Goal: Information Seeking & Learning: Understand process/instructions

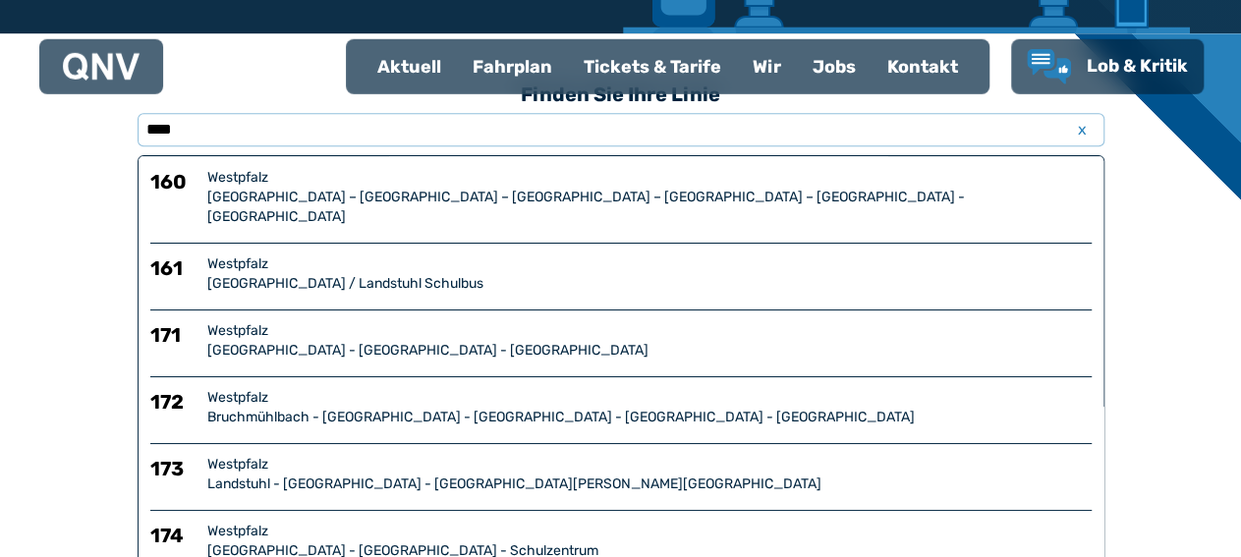
scroll to position [450, 0]
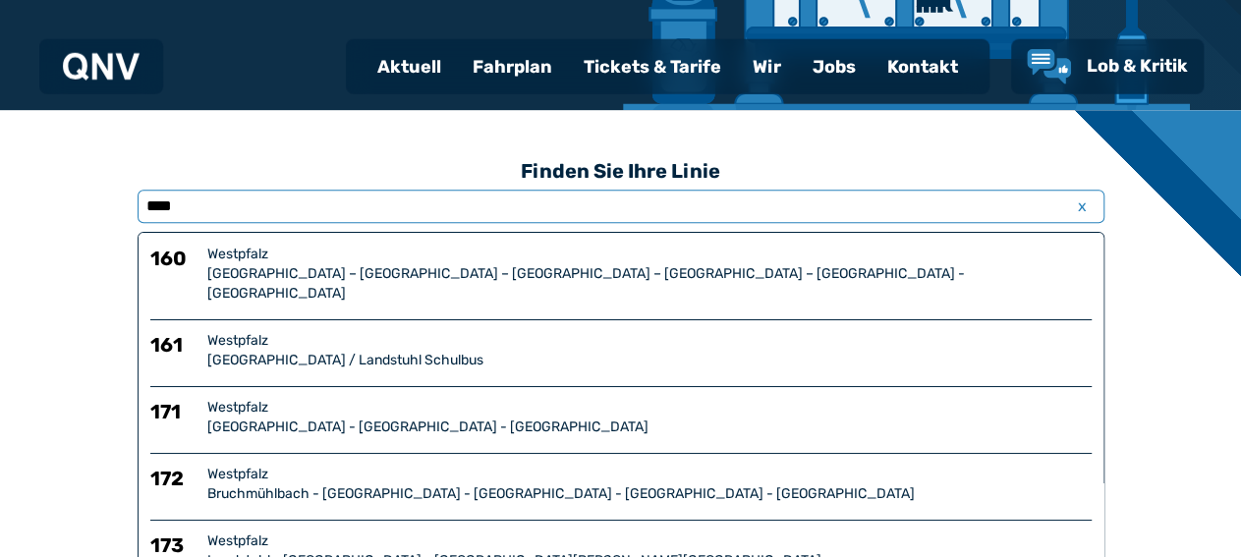
click at [392, 195] on input "****" at bounding box center [621, 206] width 967 height 33
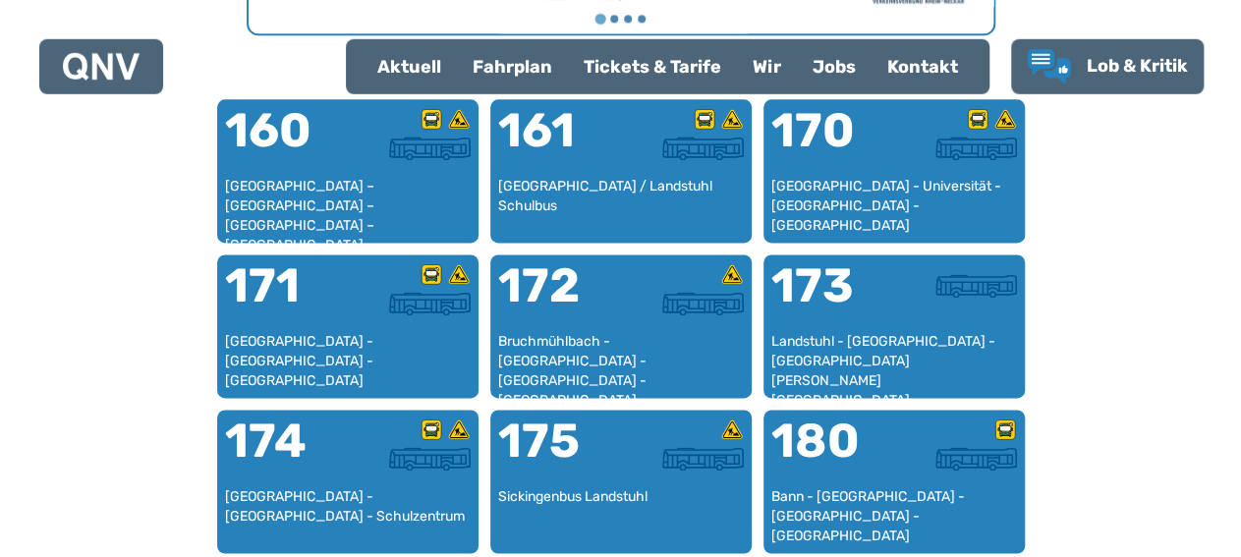
scroll to position [1278, 0]
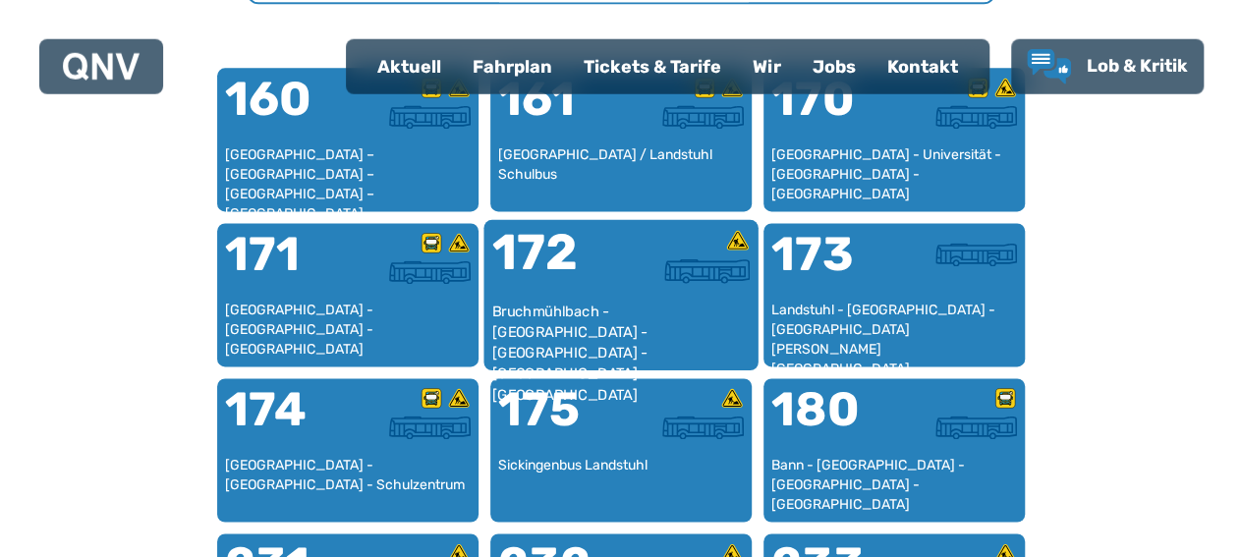
type input "**********"
click at [662, 311] on div "Bruchmühlbach - [GEOGRAPHIC_DATA] - [GEOGRAPHIC_DATA] - [GEOGRAPHIC_DATA] - [GE…" at bounding box center [620, 333] width 258 height 60
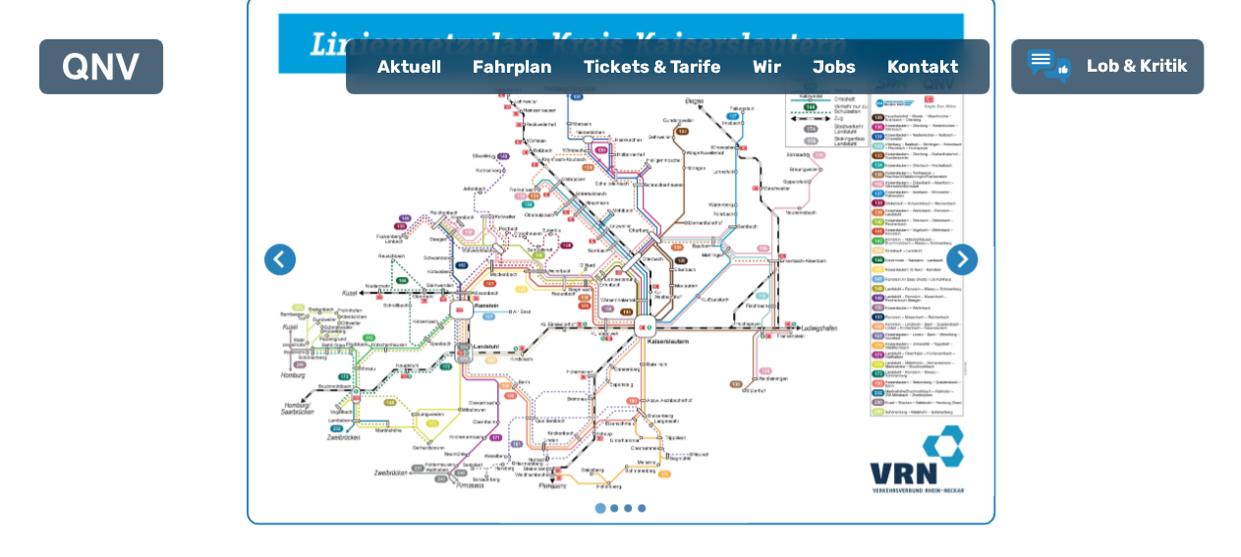
scroll to position [518, 0]
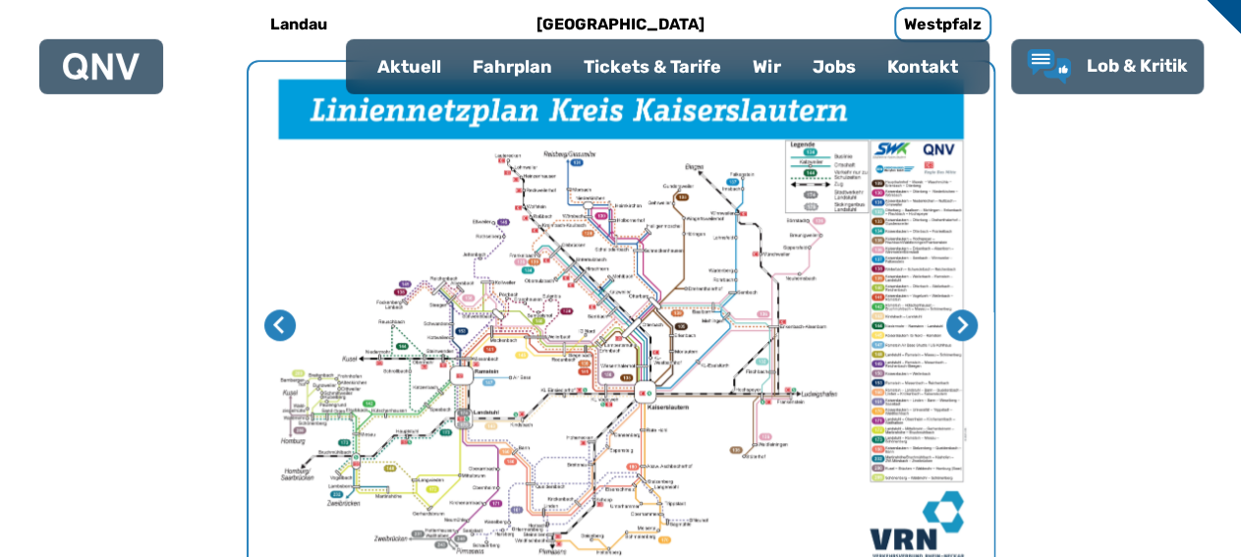
scroll to position [688, 0]
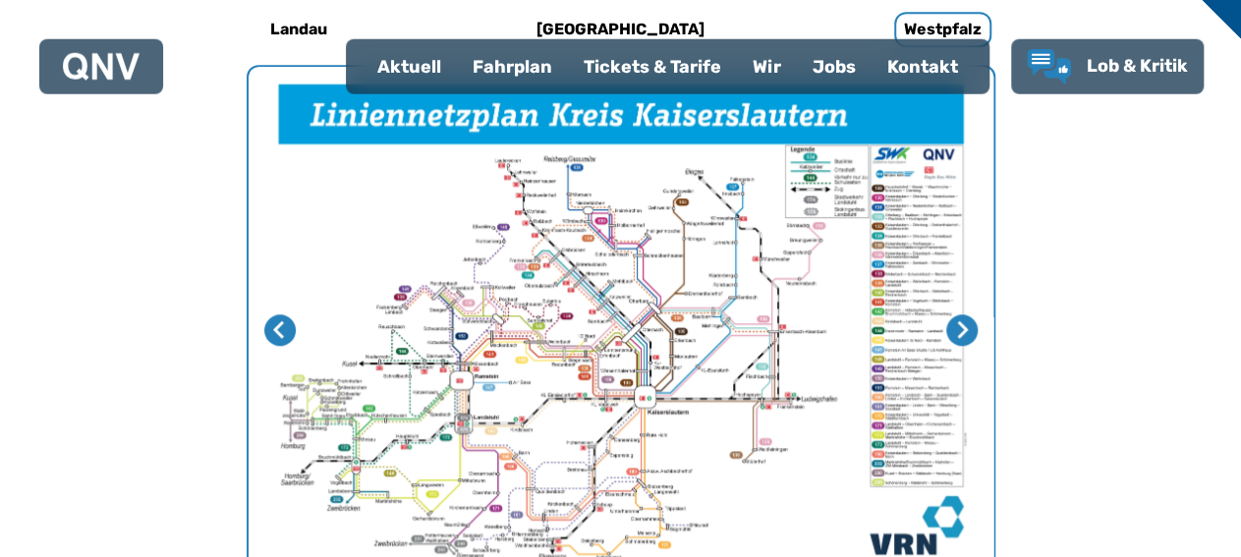
click at [413, 454] on img "1 von 4" at bounding box center [621, 330] width 745 height 527
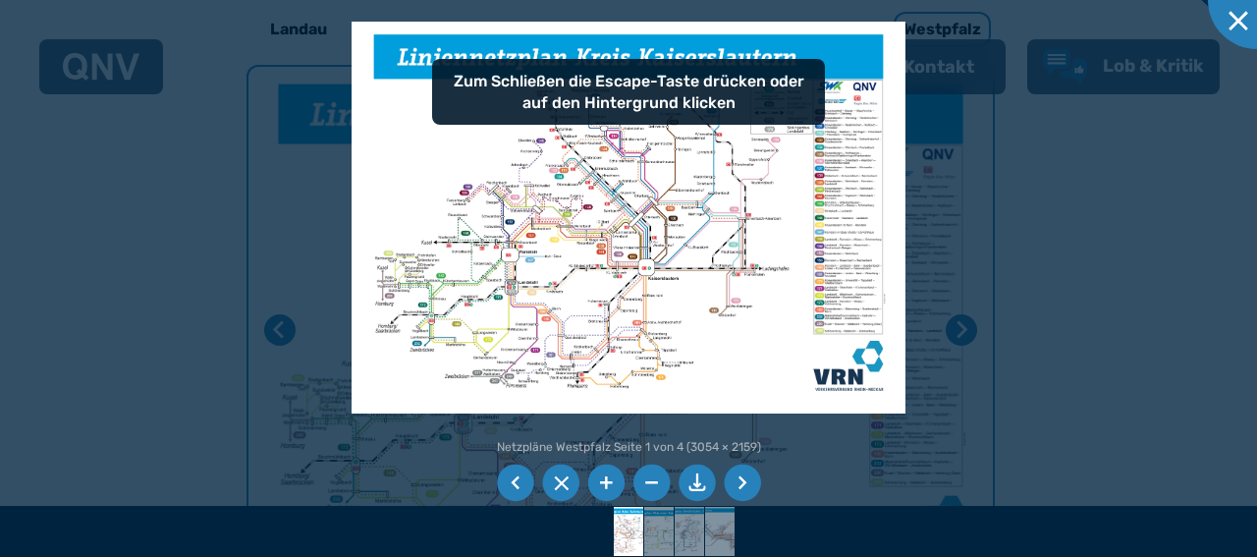
click at [599, 482] on li at bounding box center [605, 483] width 37 height 37
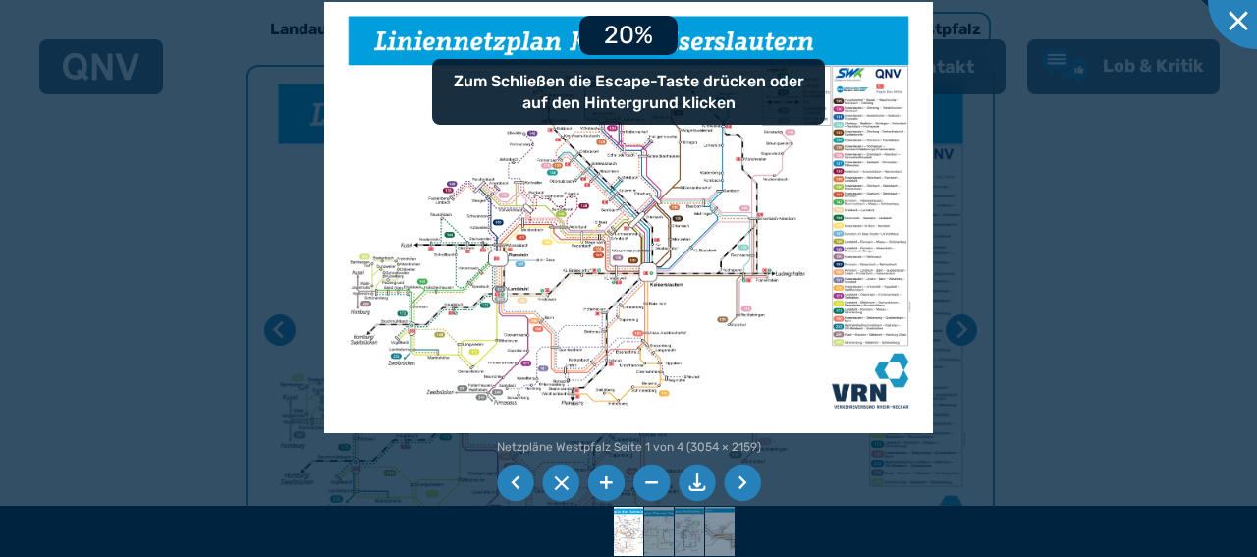
click at [599, 482] on li at bounding box center [605, 483] width 37 height 37
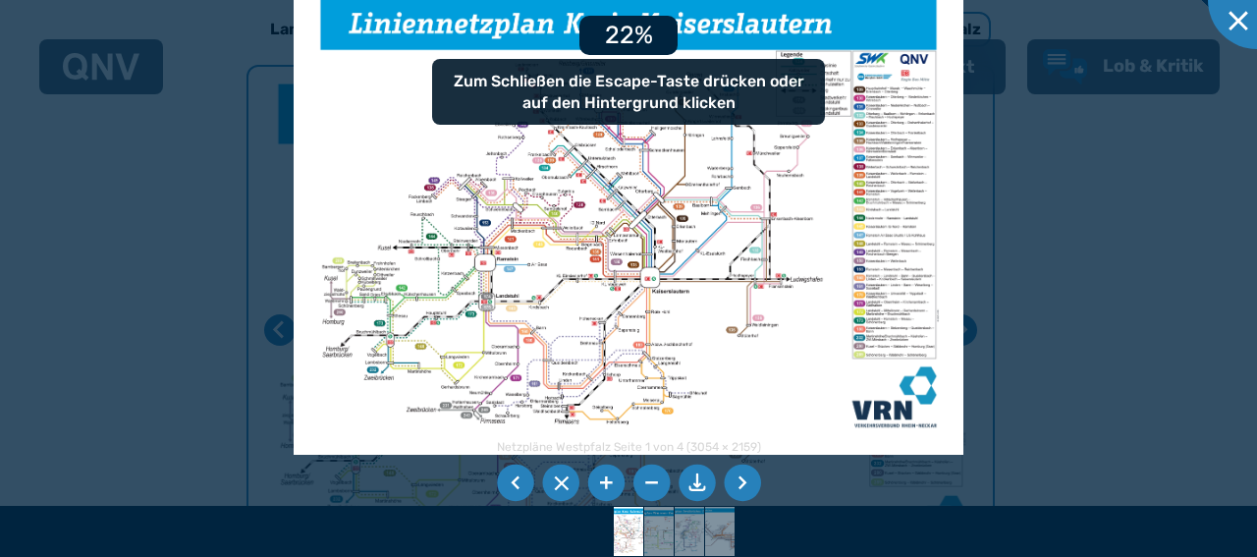
click at [599, 482] on li at bounding box center [605, 483] width 37 height 37
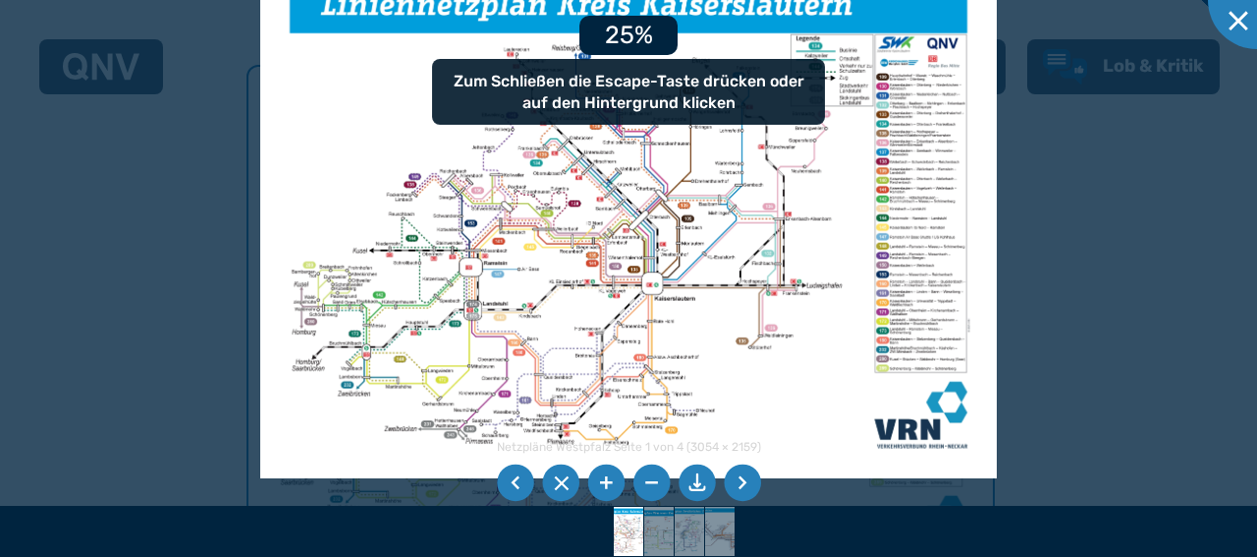
click at [599, 482] on li at bounding box center [605, 483] width 37 height 37
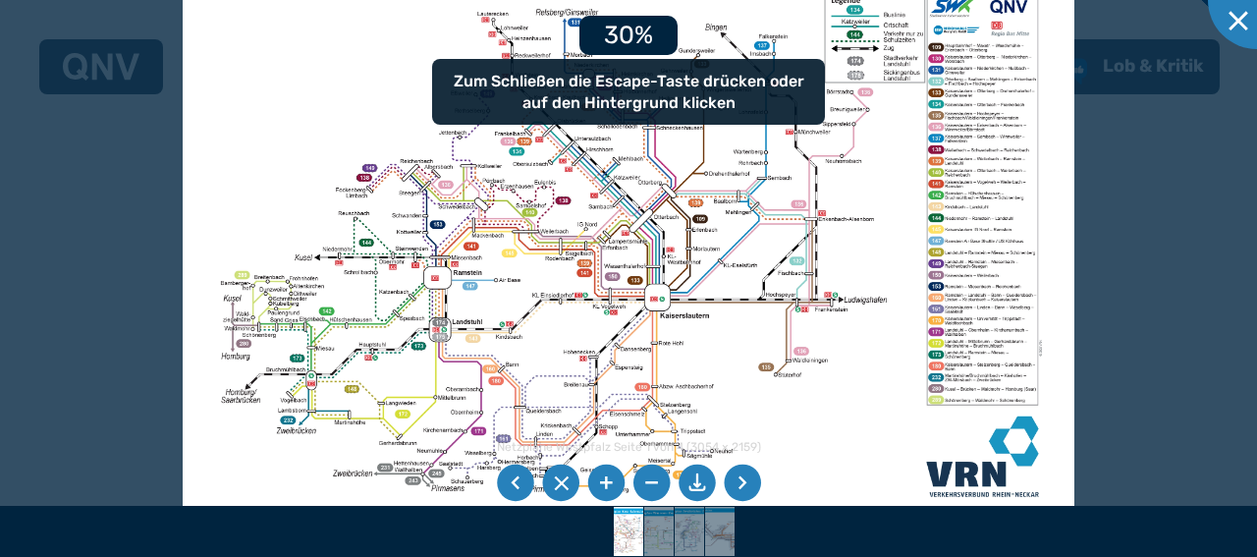
click at [599, 482] on li at bounding box center [605, 483] width 37 height 37
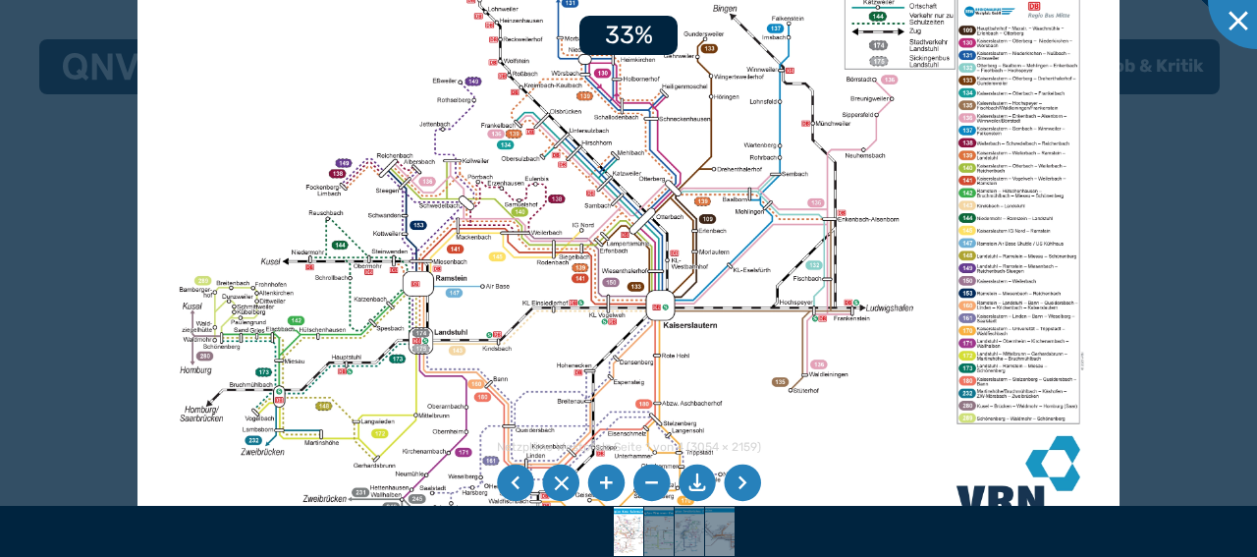
click at [599, 482] on li at bounding box center [605, 483] width 37 height 37
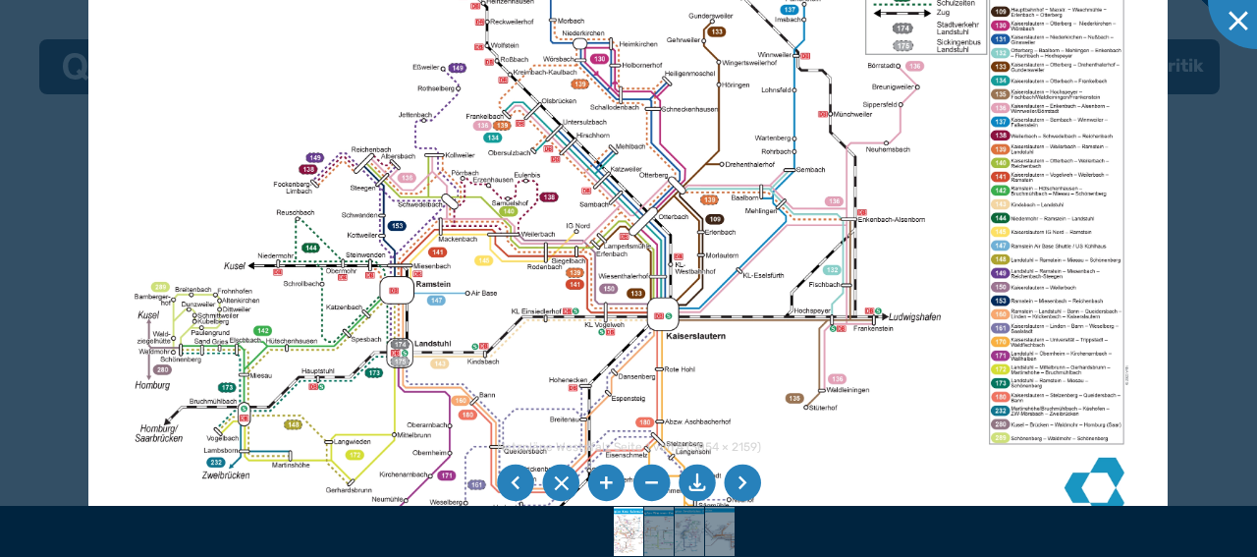
click at [599, 482] on li at bounding box center [605, 483] width 37 height 37
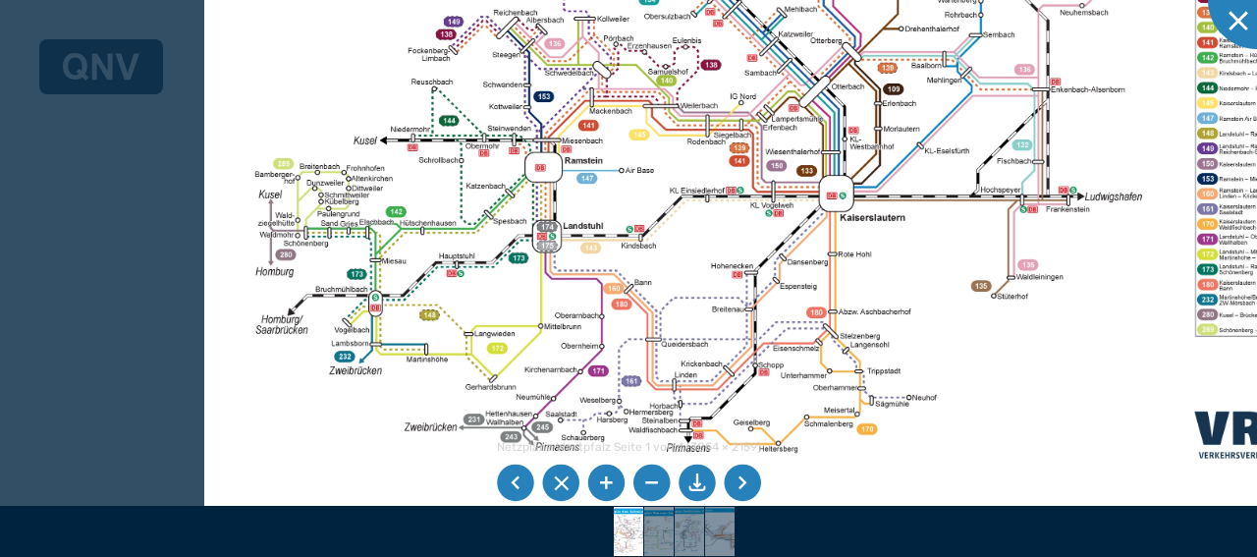
click at [537, 211] on img at bounding box center [798, 88] width 1188 height 840
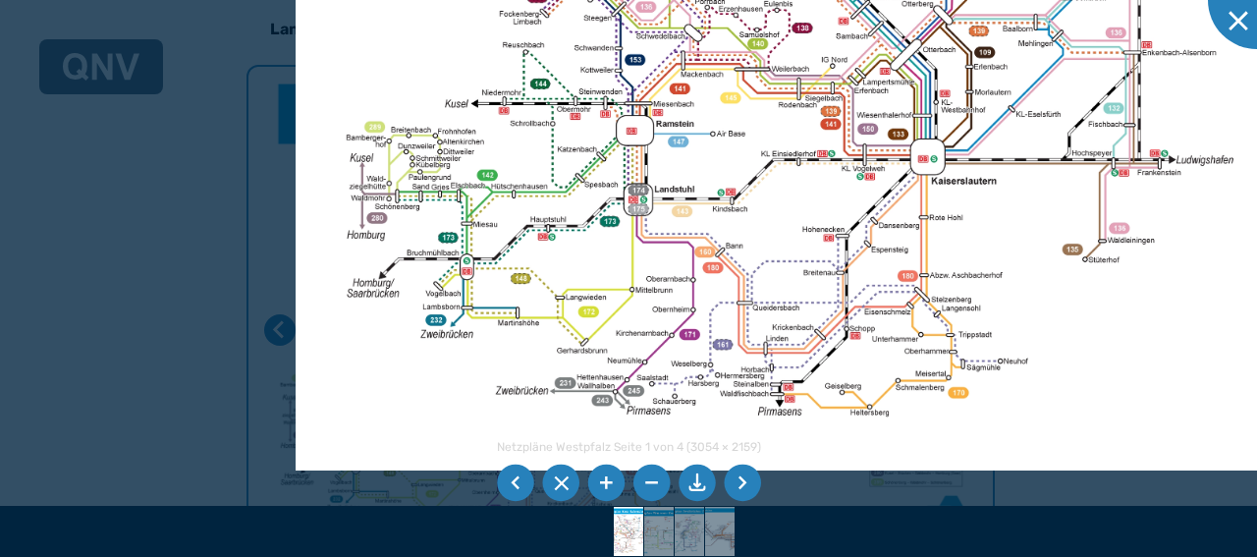
click at [1197, 184] on img at bounding box center [890, 51] width 1188 height 840
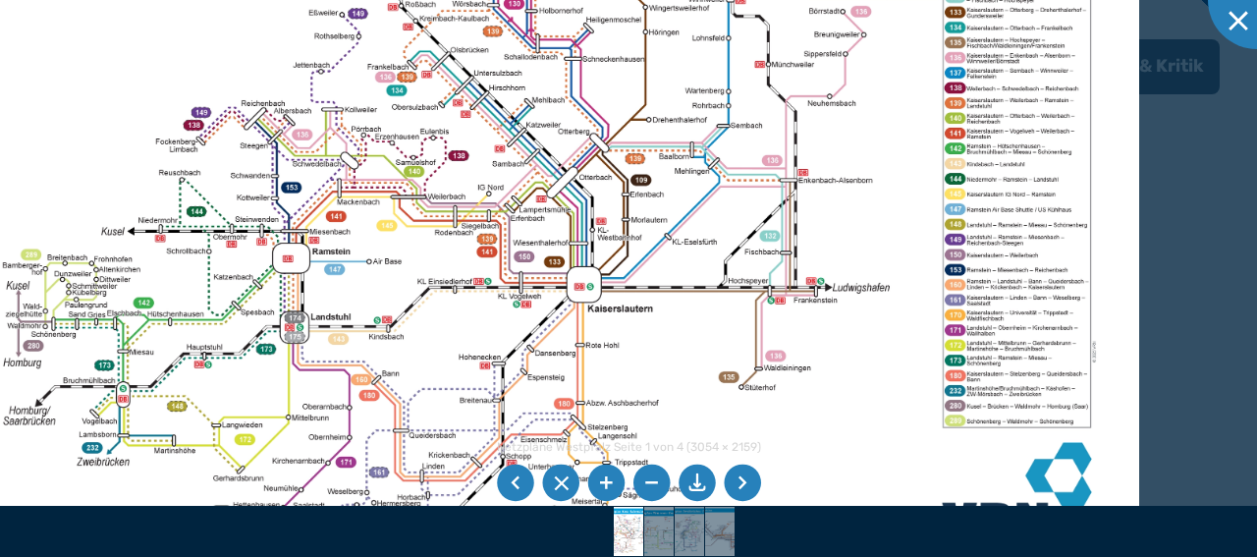
click at [373, 424] on img at bounding box center [546, 178] width 1188 height 840
click at [1240, 17] on div at bounding box center [1257, 0] width 98 height 98
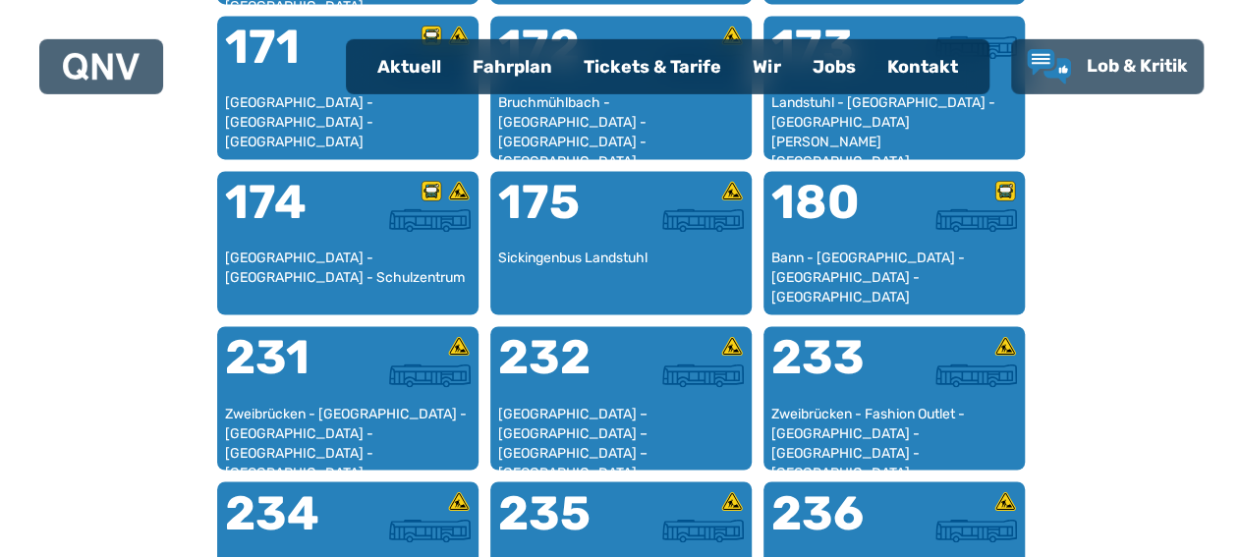
scroll to position [1336, 0]
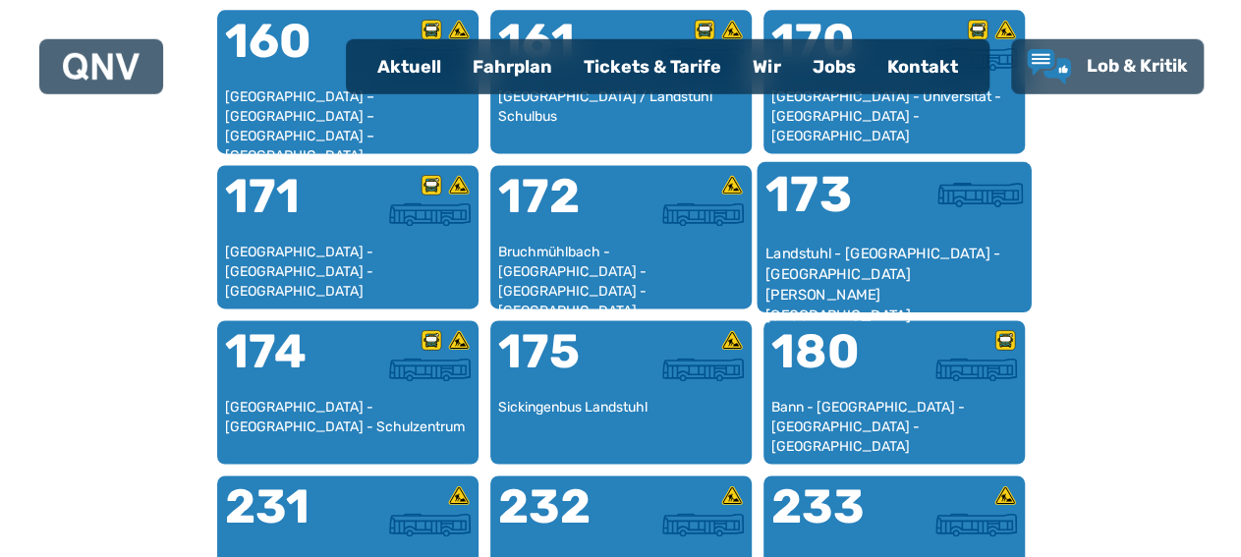
click at [859, 200] on div "173" at bounding box center [828, 208] width 129 height 74
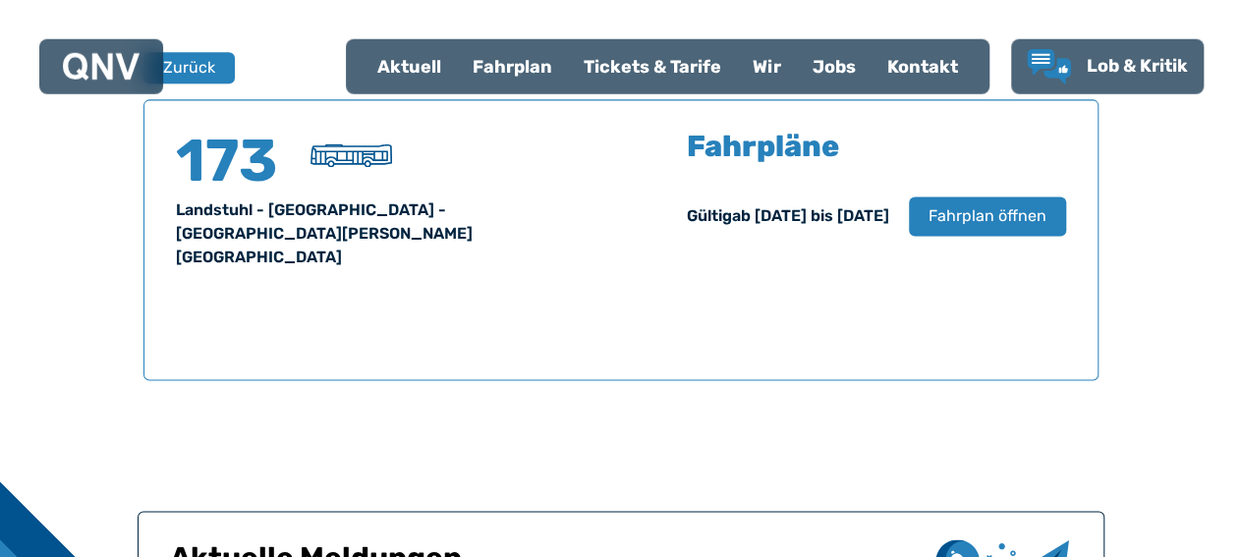
scroll to position [1295, 0]
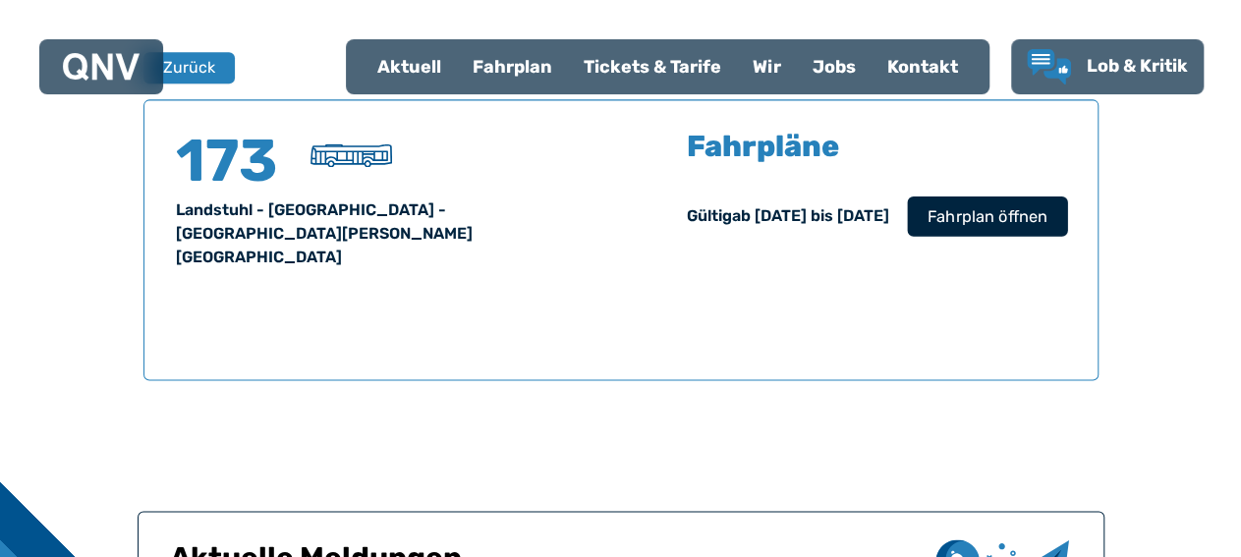
click at [961, 220] on span "Fahrplan öffnen" at bounding box center [986, 216] width 120 height 24
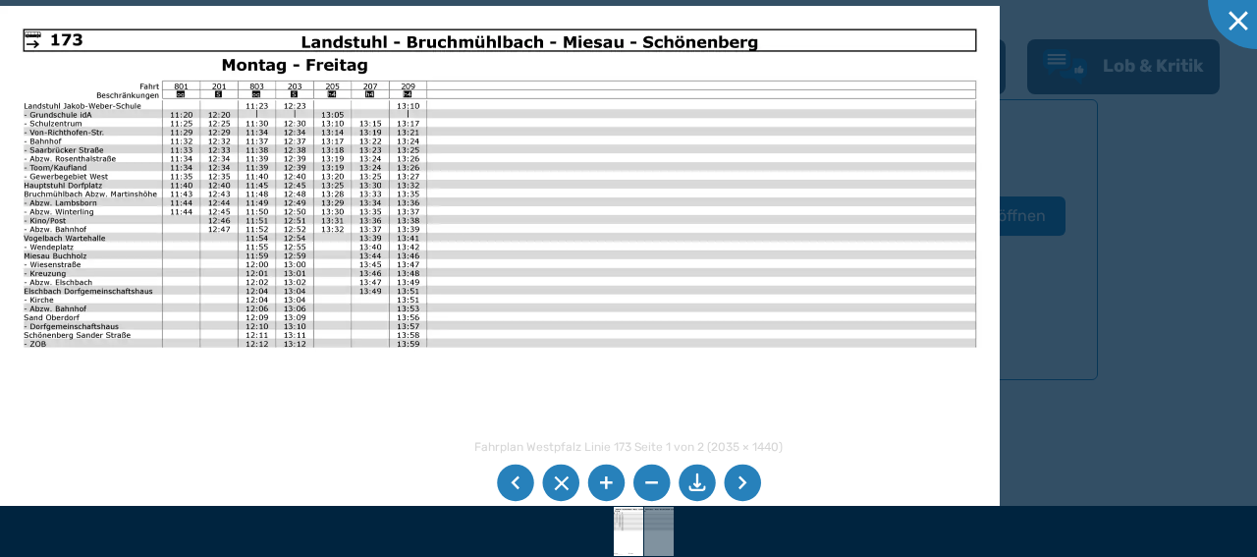
click at [598, 485] on li at bounding box center [605, 483] width 37 height 37
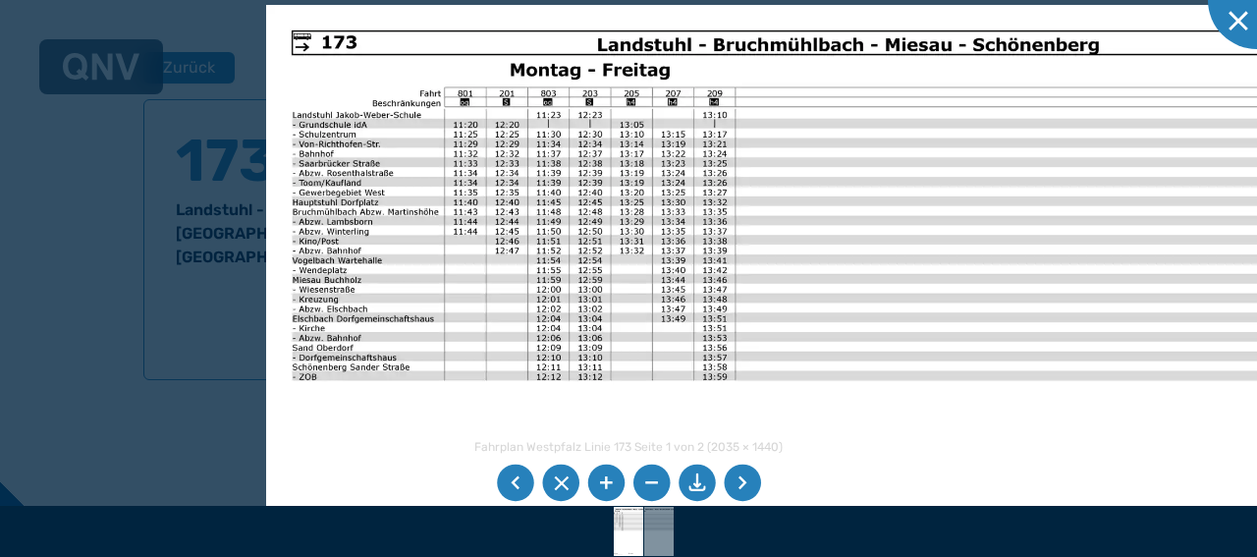
click at [466, 355] on img at bounding box center [815, 394] width 1099 height 778
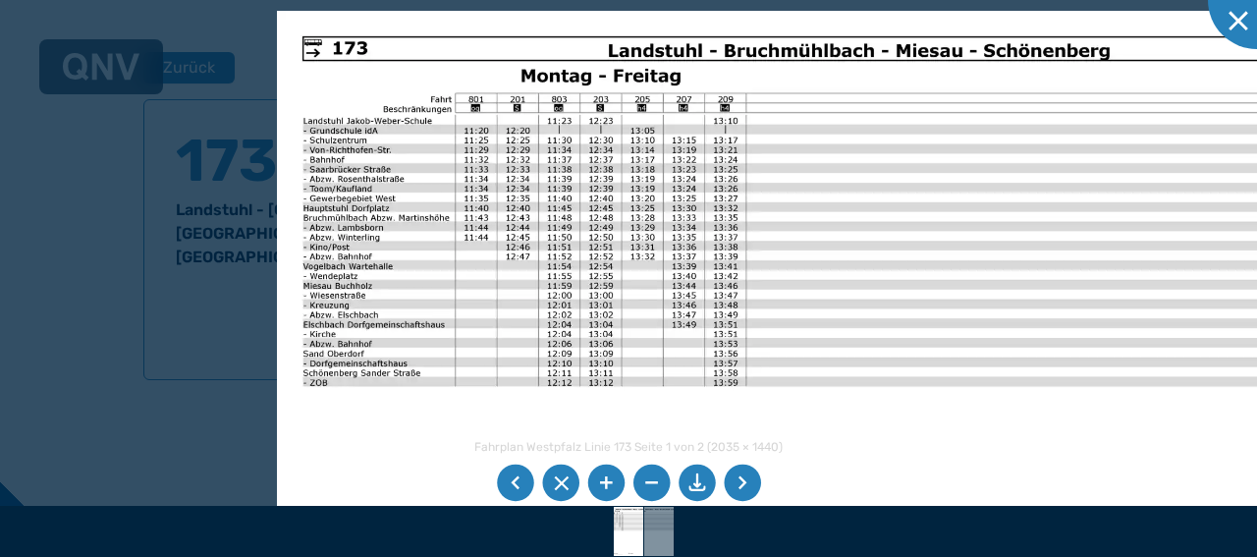
click at [603, 479] on li at bounding box center [605, 483] width 37 height 37
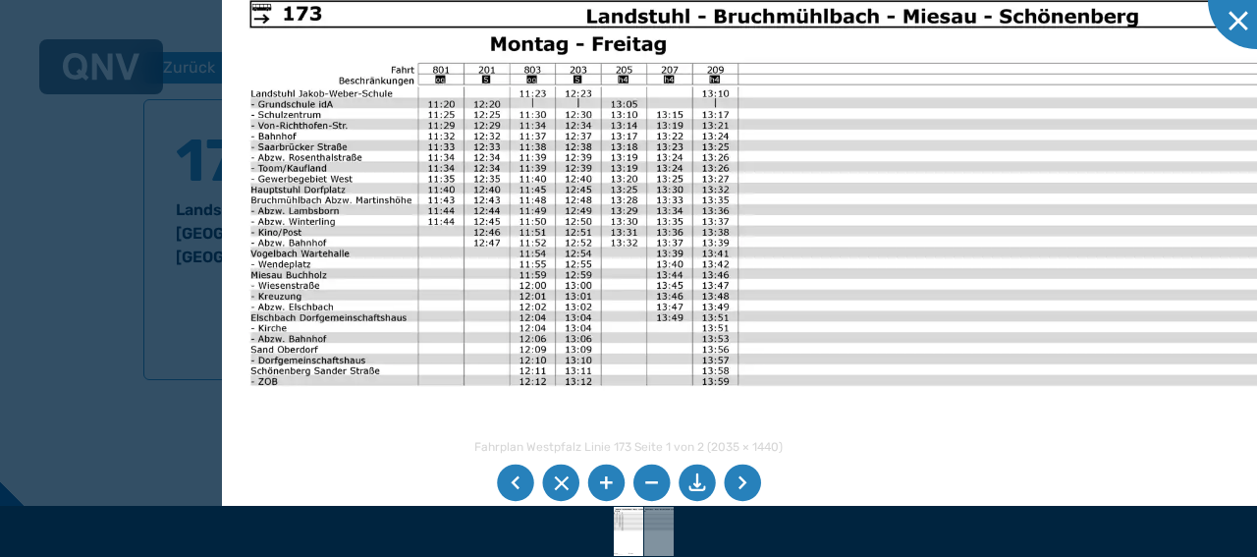
click at [616, 480] on li at bounding box center [605, 483] width 37 height 37
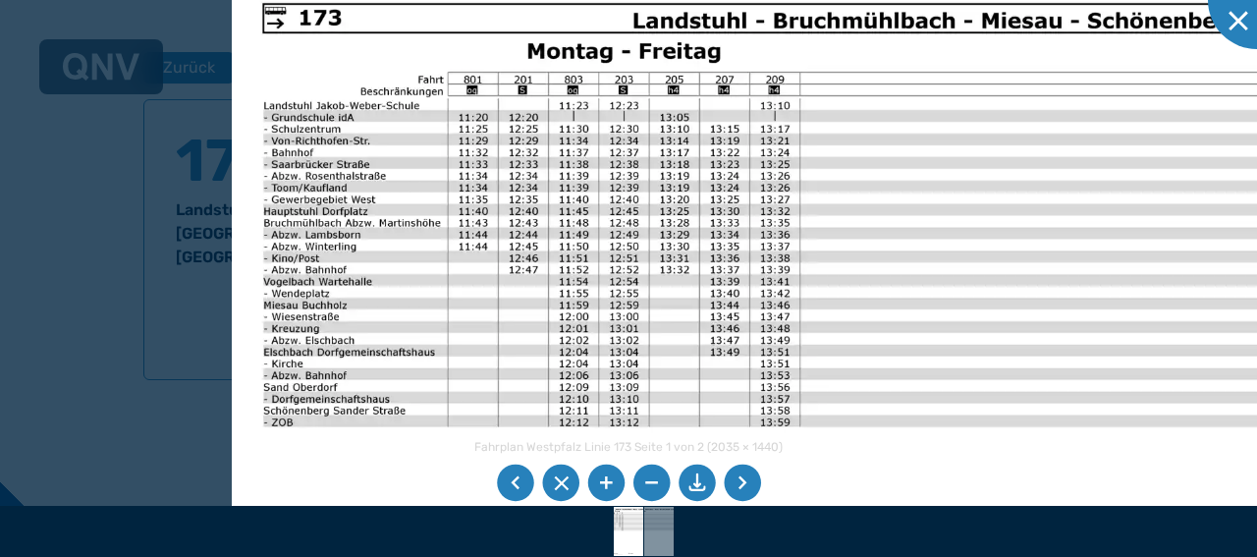
click at [565, 399] on img at bounding box center [897, 442] width 1330 height 941
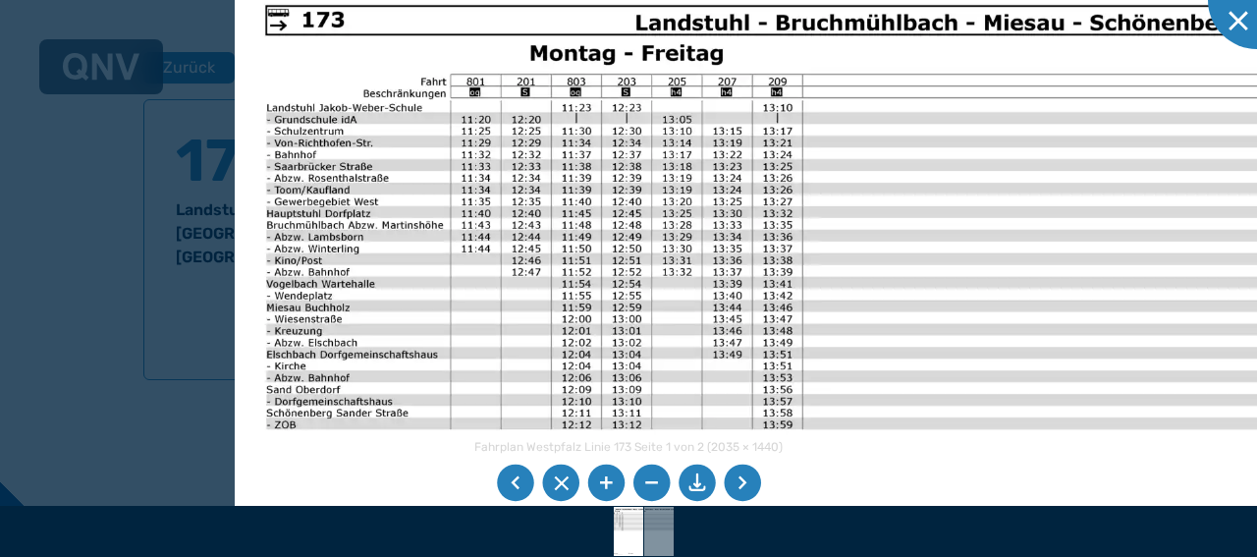
click at [609, 486] on li at bounding box center [605, 483] width 37 height 37
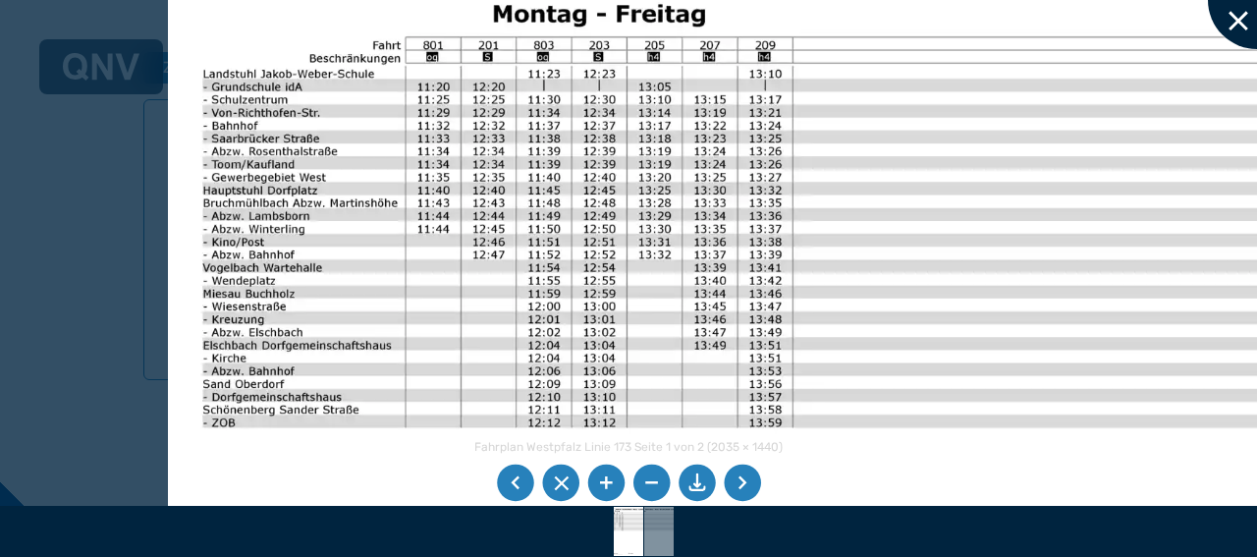
click at [1240, 25] on div at bounding box center [1257, 0] width 98 height 98
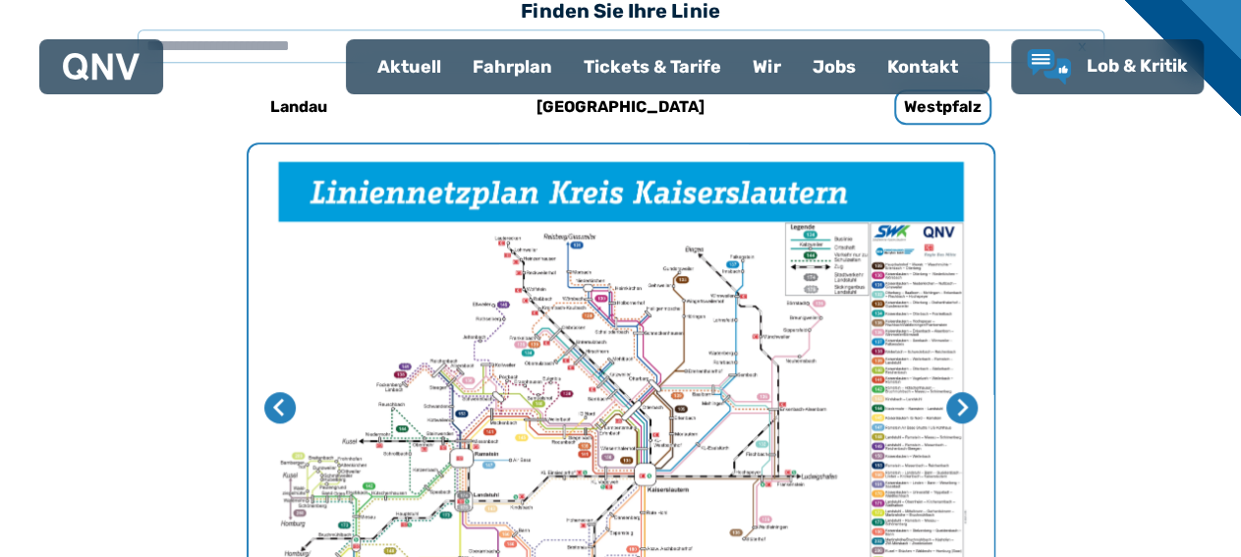
scroll to position [606, 0]
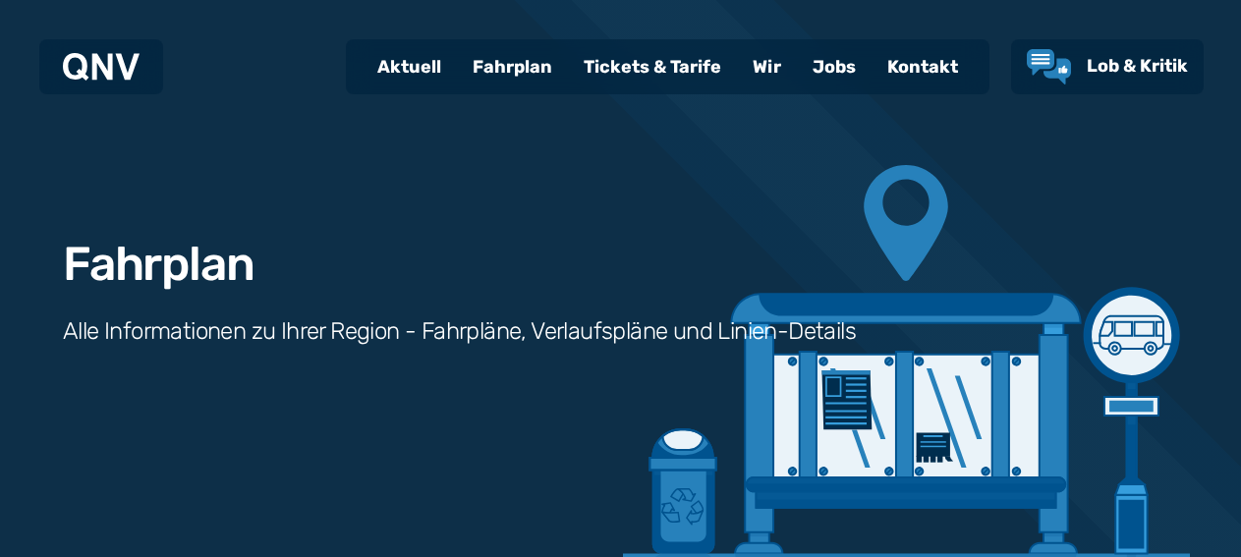
scroll to position [1350, 0]
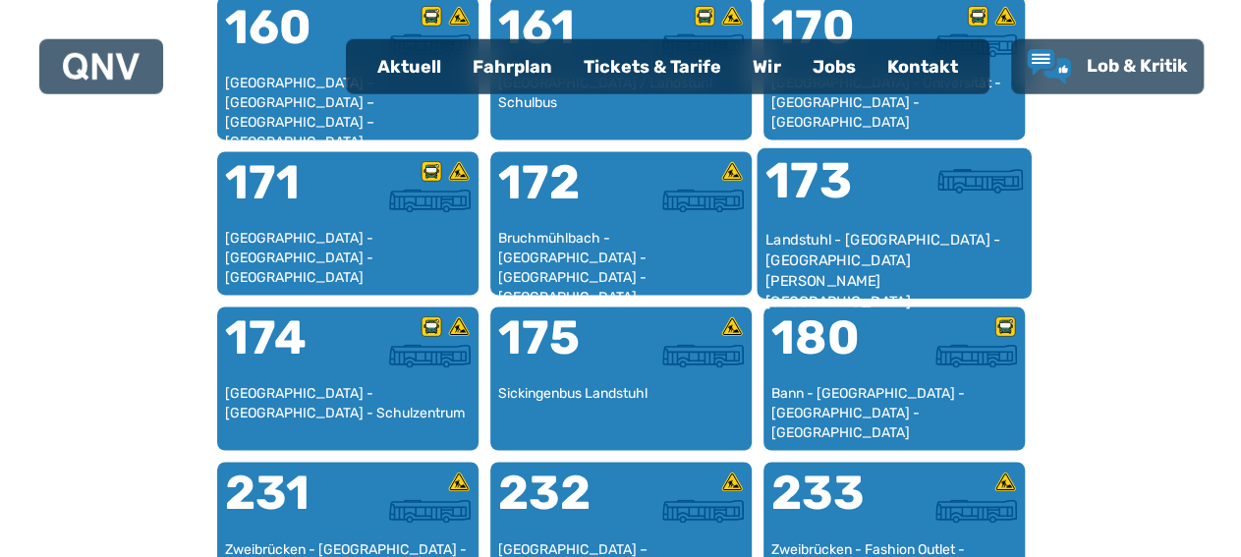
click at [854, 220] on div "173" at bounding box center [828, 194] width 129 height 74
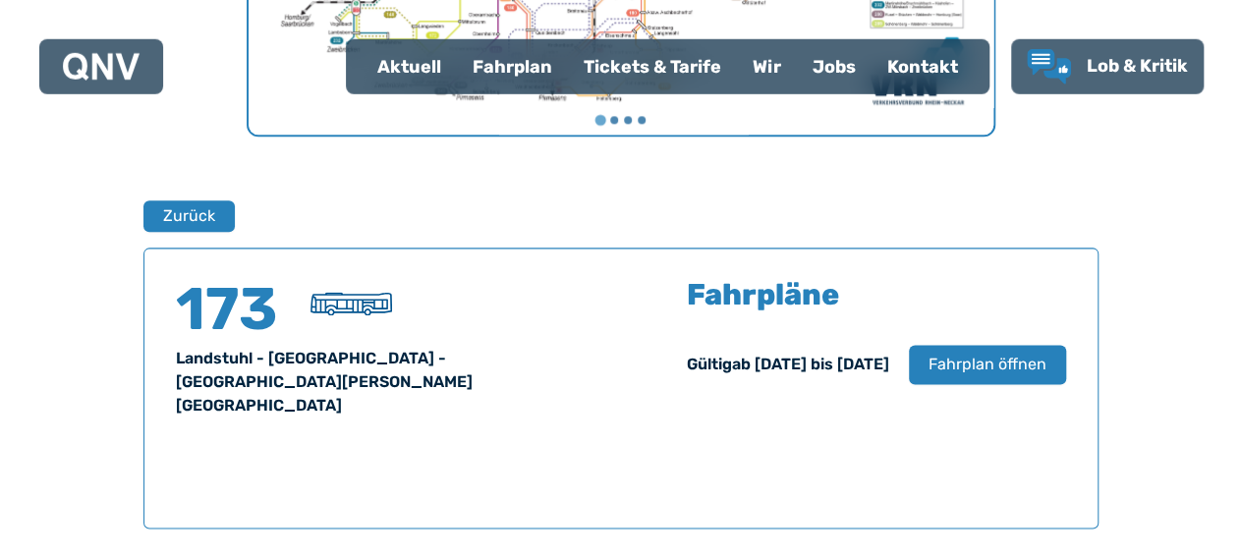
scroll to position [1159, 0]
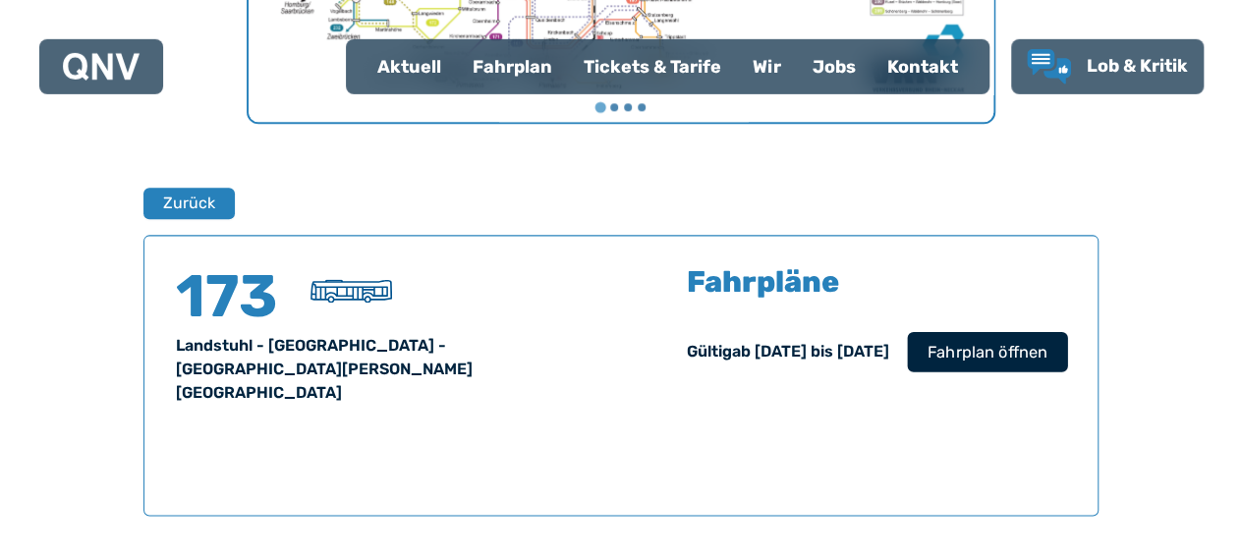
click at [985, 346] on span "Fahrplan öffnen" at bounding box center [986, 352] width 120 height 24
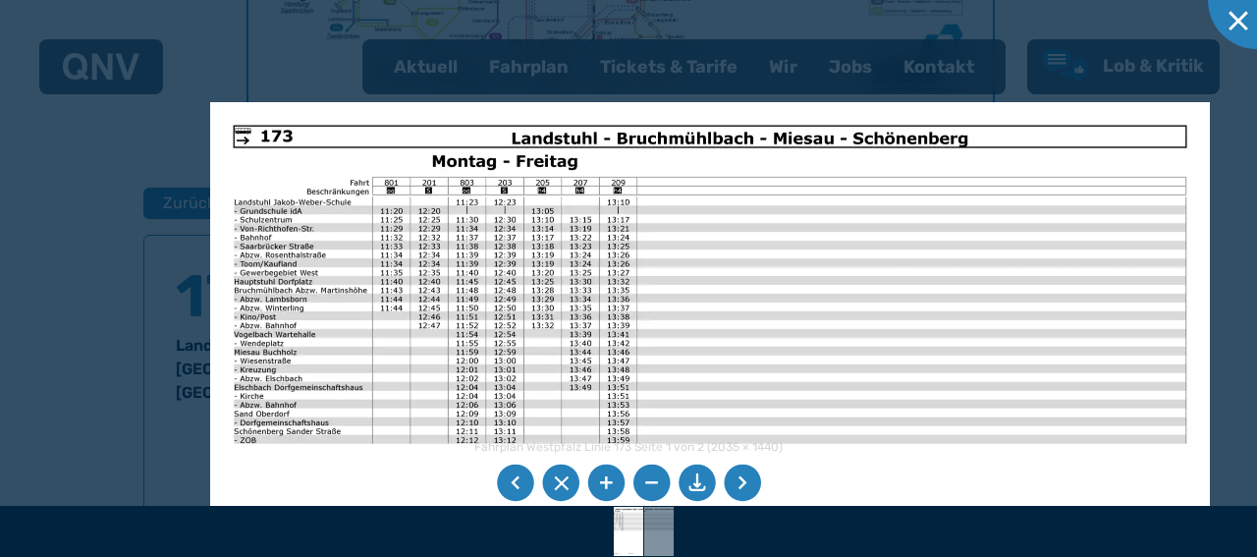
click at [752, 366] on img at bounding box center [710, 455] width 1000 height 707
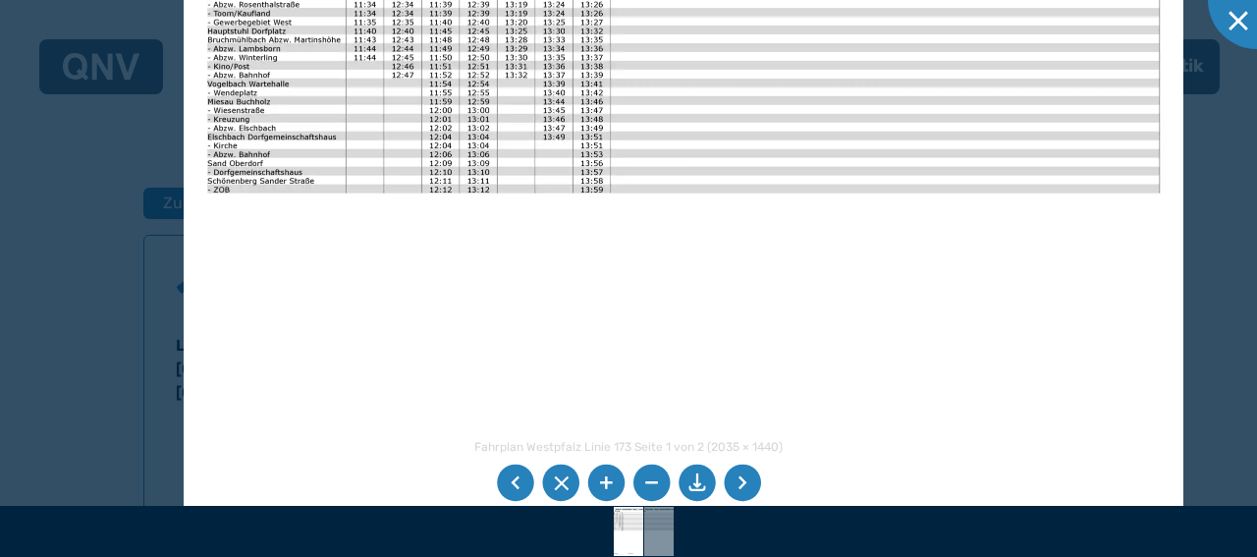
click at [947, 0] on img at bounding box center [684, 205] width 1000 height 707
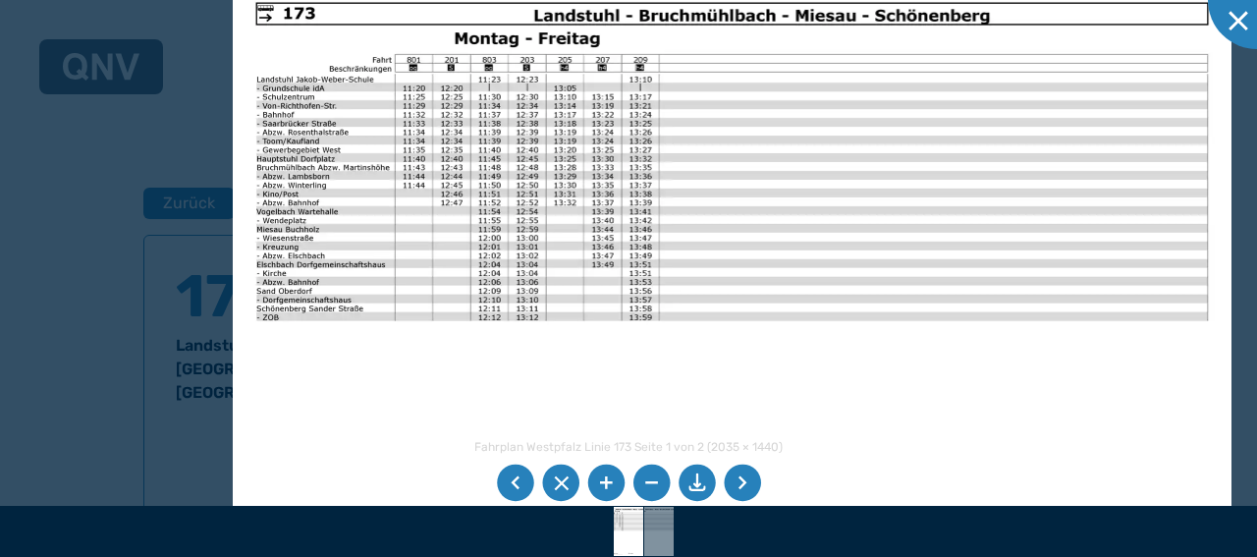
click at [785, 541] on div "Fahrplan Westpfalz Linie 173 Seite 1 von 2 (2035 × 1440)" at bounding box center [628, 278] width 1257 height 557
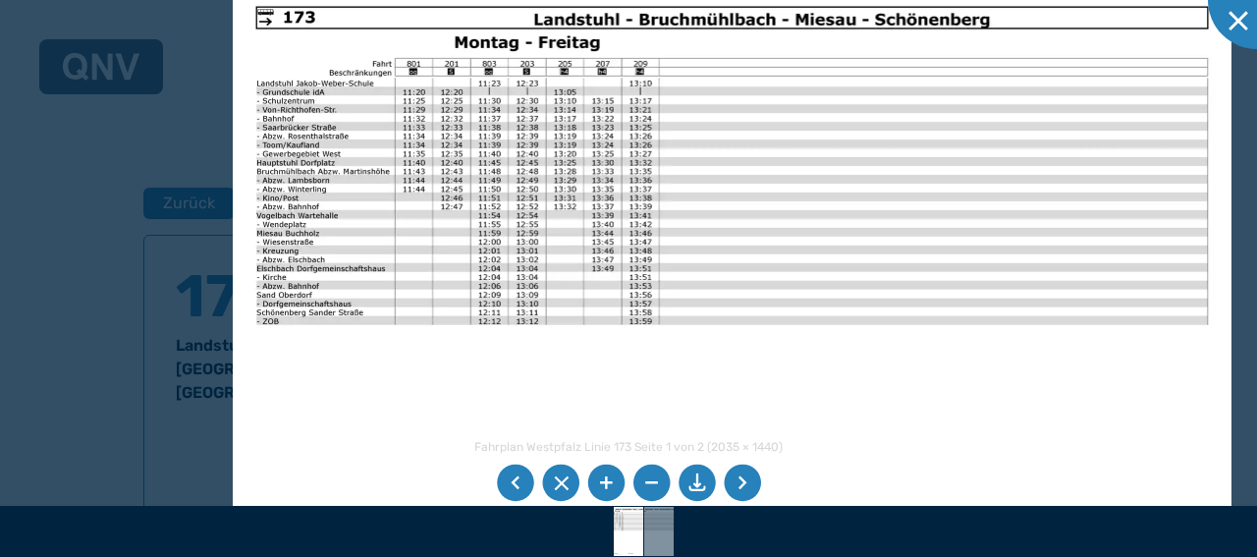
click at [767, 288] on img at bounding box center [733, 336] width 1000 height 707
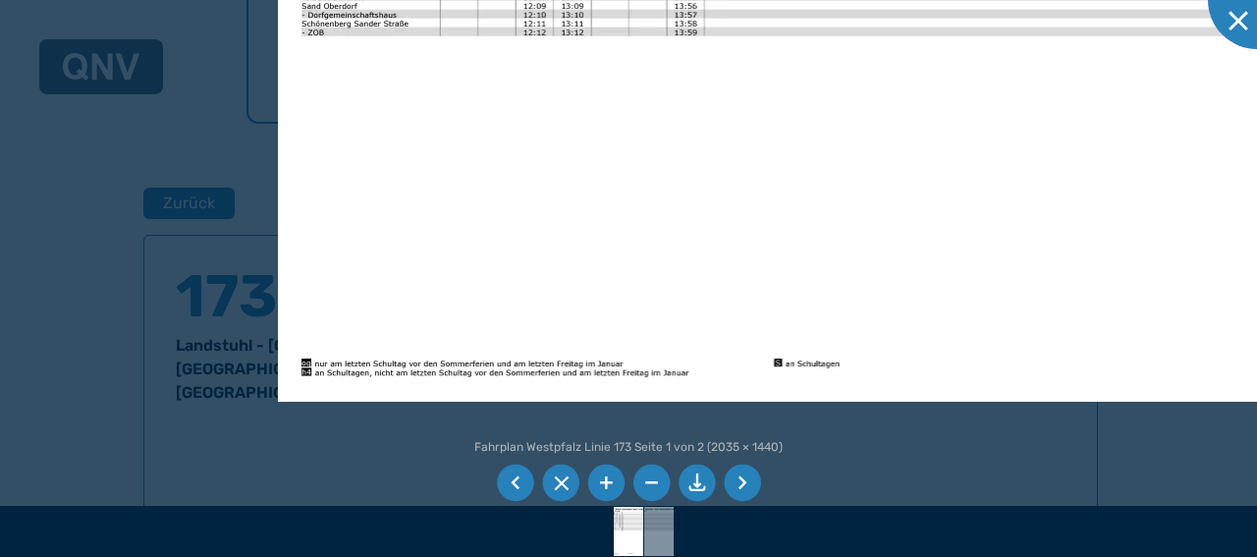
click at [830, 101] on img at bounding box center [778, 47] width 1000 height 707
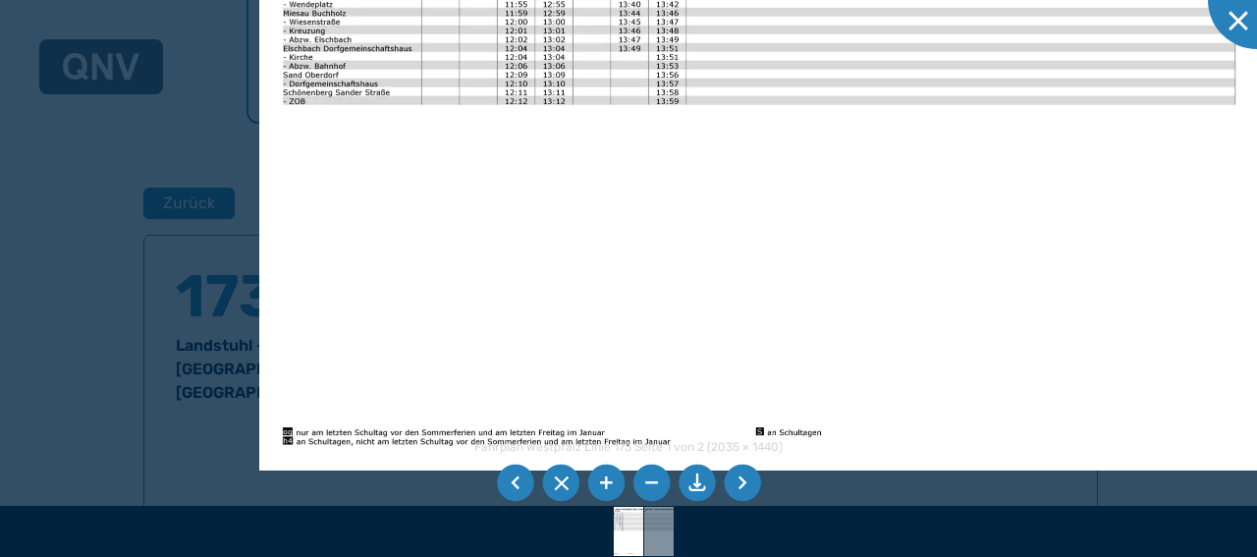
click at [683, 460] on img at bounding box center [759, 116] width 1000 height 707
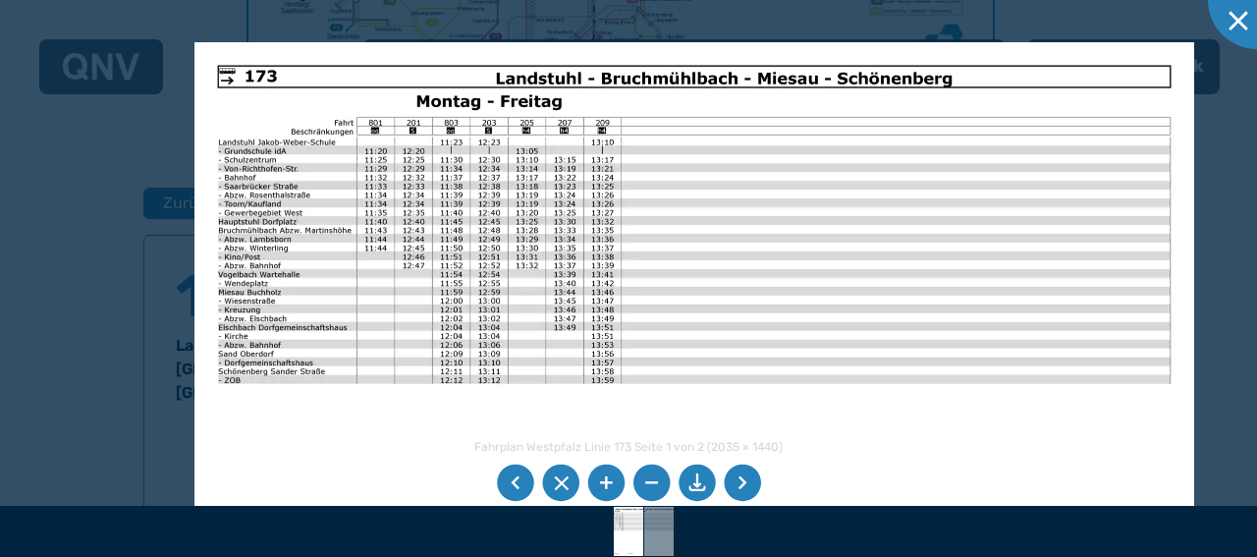
click at [606, 339] on img at bounding box center [695, 395] width 1000 height 707
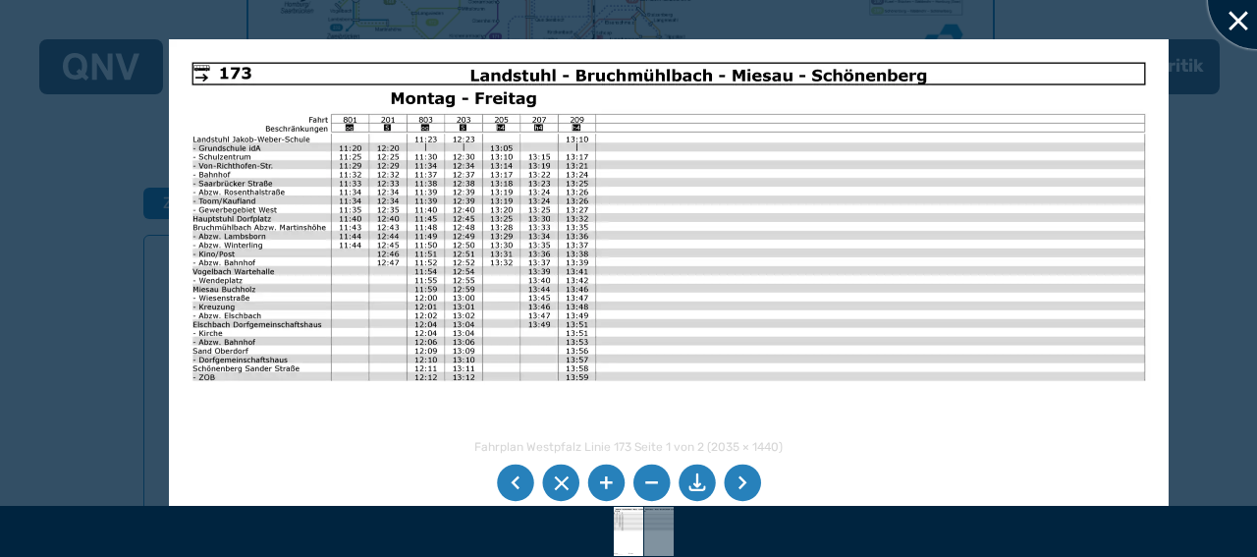
click at [1240, 13] on div at bounding box center [1257, 0] width 98 height 98
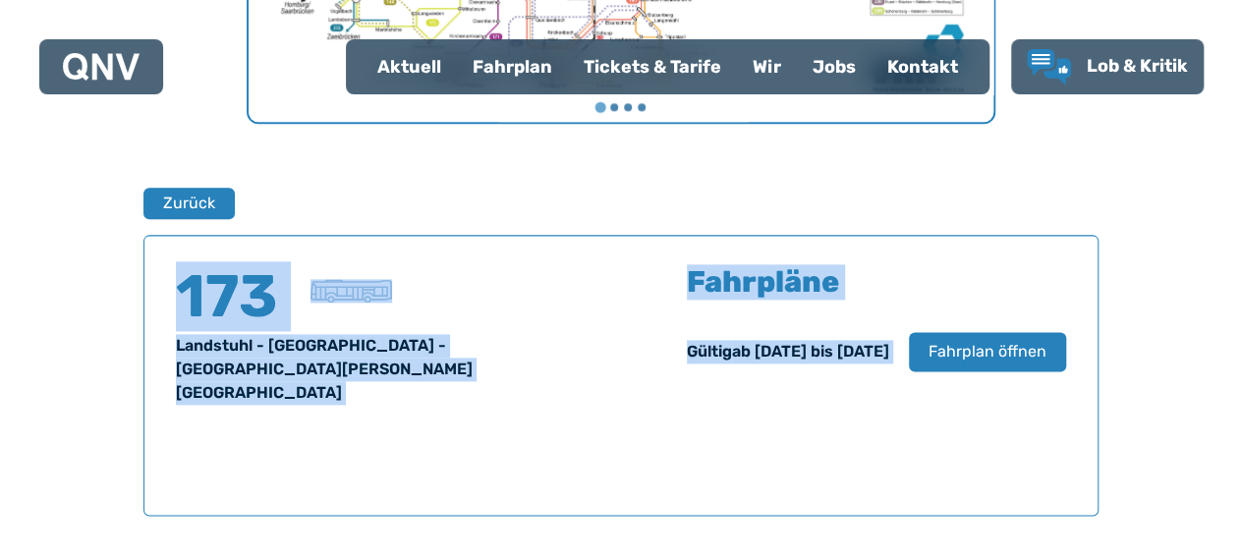
drag, startPoint x: 820, startPoint y: 208, endPoint x: 818, endPoint y: 400, distance: 191.6
click at [818, 400] on div "Zurück 173 Landstuhl - Ramstein - Miesau - Schönenberg Fahrpläne Gültig ab 15.0…" at bounding box center [620, 352] width 955 height 432
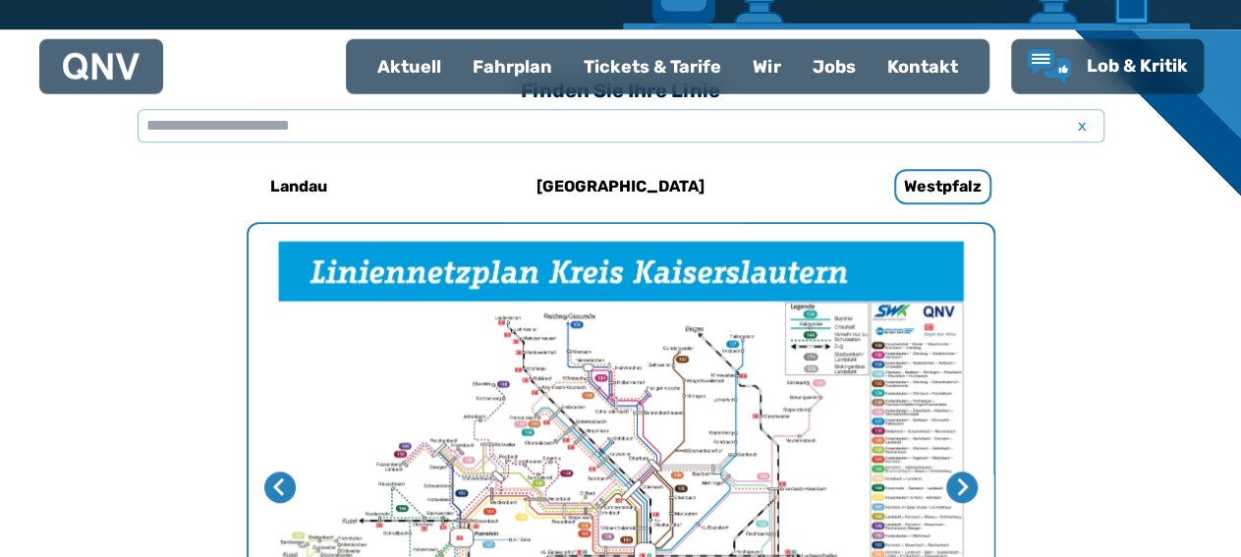
scroll to position [418, 0]
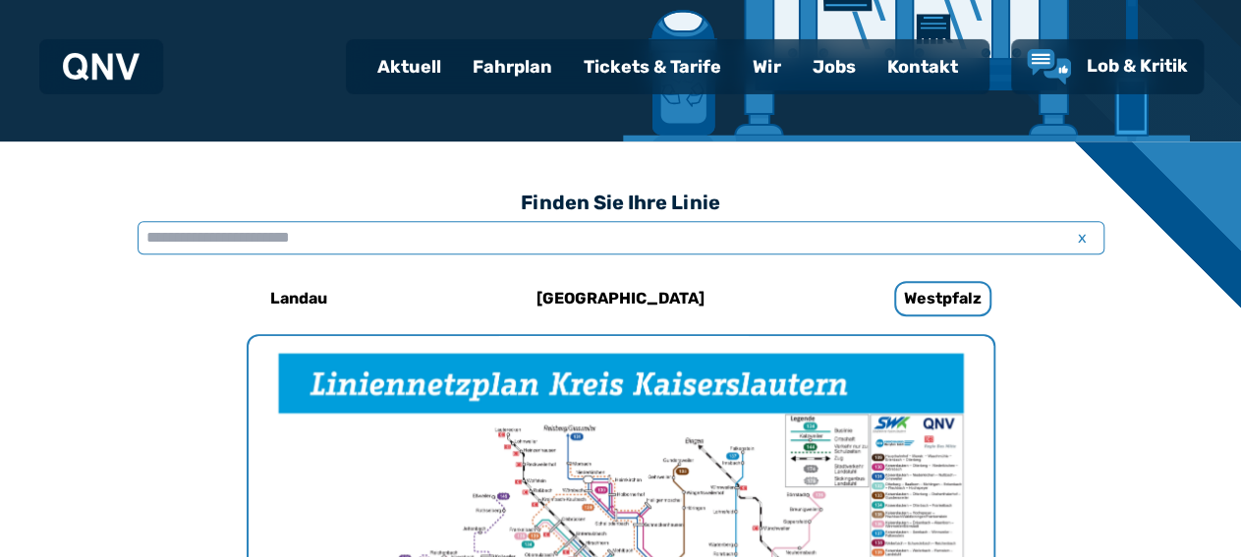
click at [433, 245] on input "text" at bounding box center [621, 237] width 967 height 33
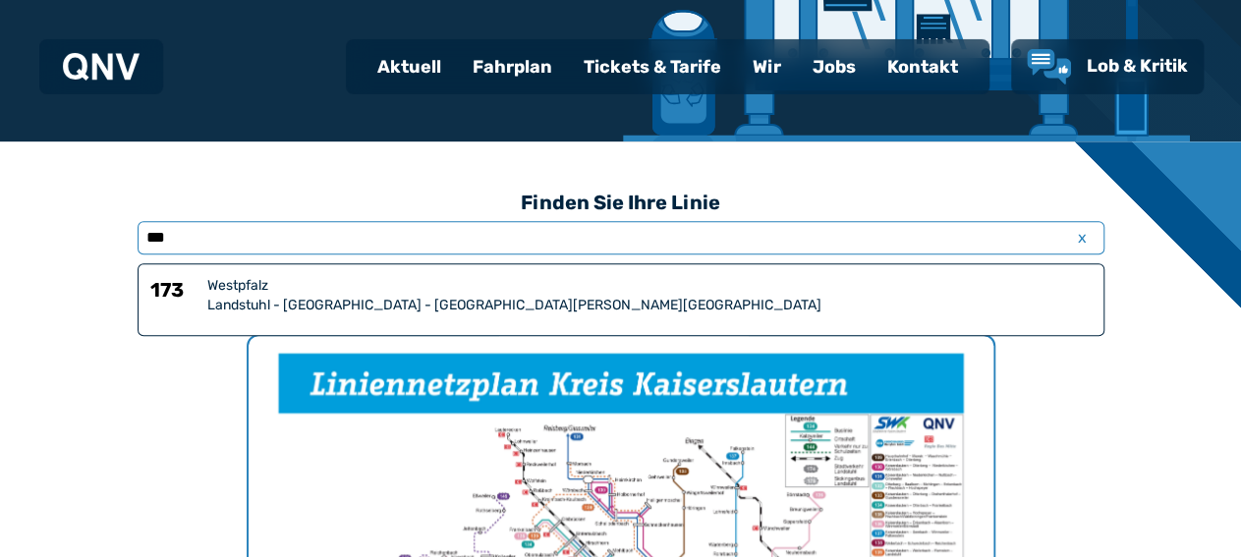
type input "***"
click at [345, 286] on div "Westpfalz" at bounding box center [649, 286] width 884 height 20
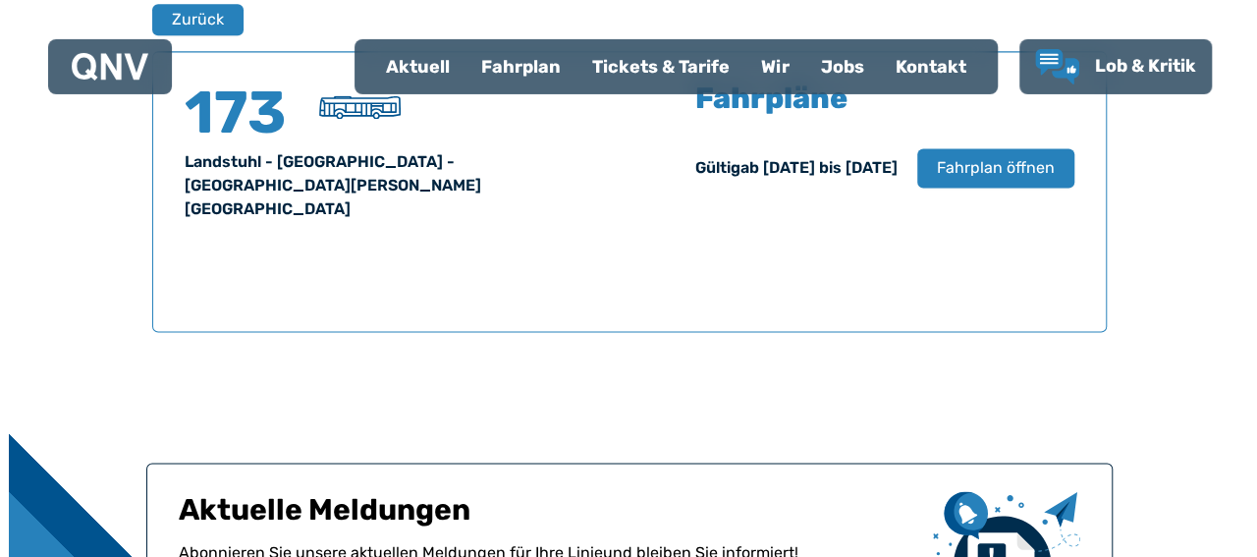
scroll to position [1346, 0]
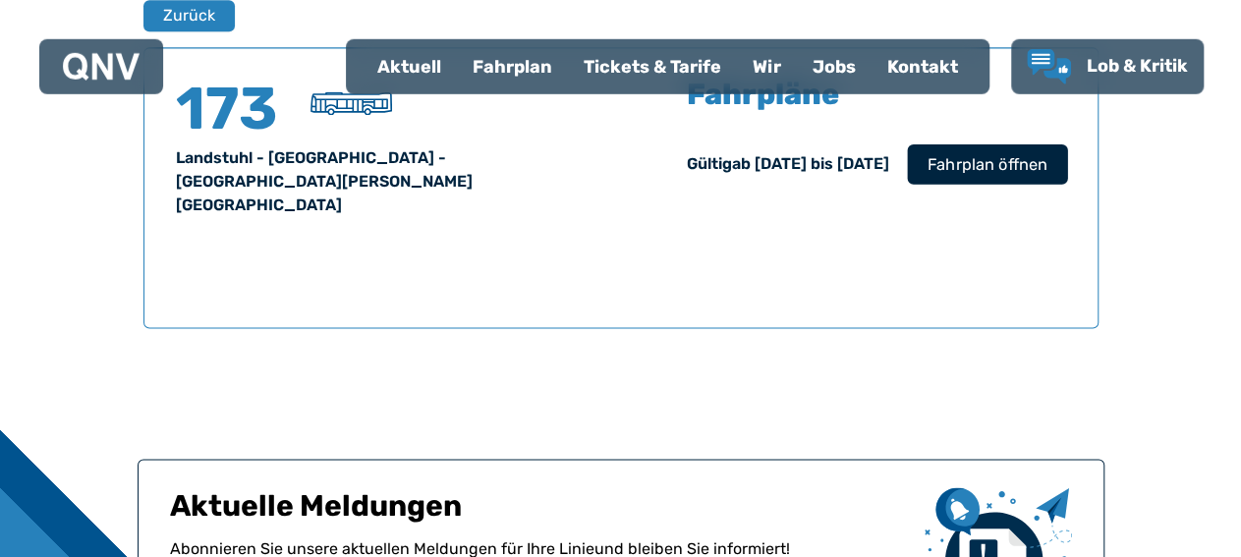
click at [975, 159] on span "Fahrplan öffnen" at bounding box center [986, 165] width 120 height 24
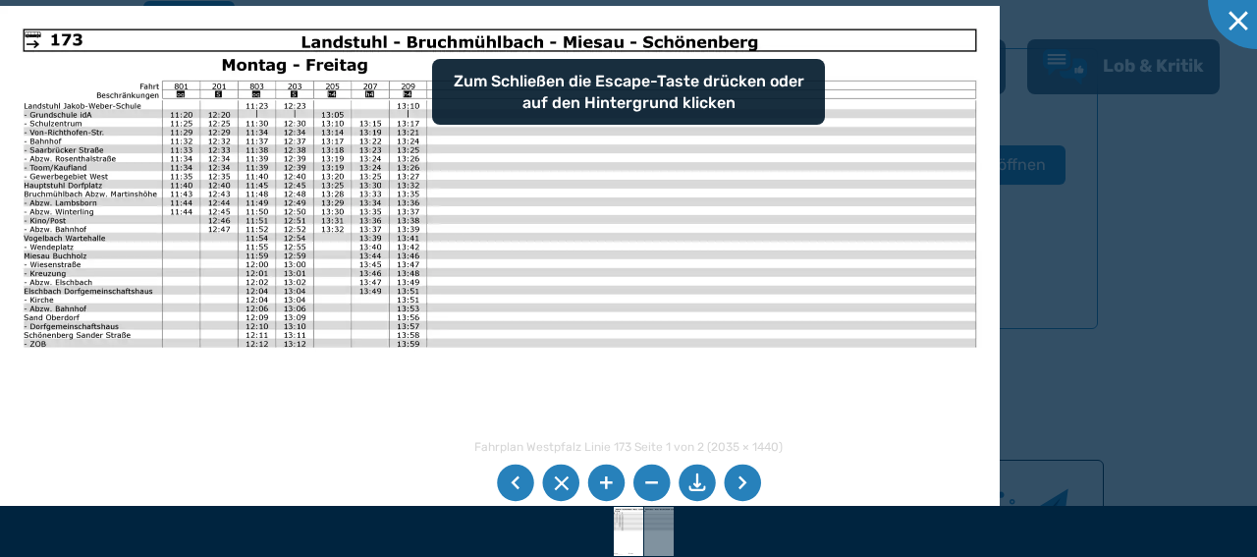
click at [748, 477] on li at bounding box center [742, 483] width 37 height 37
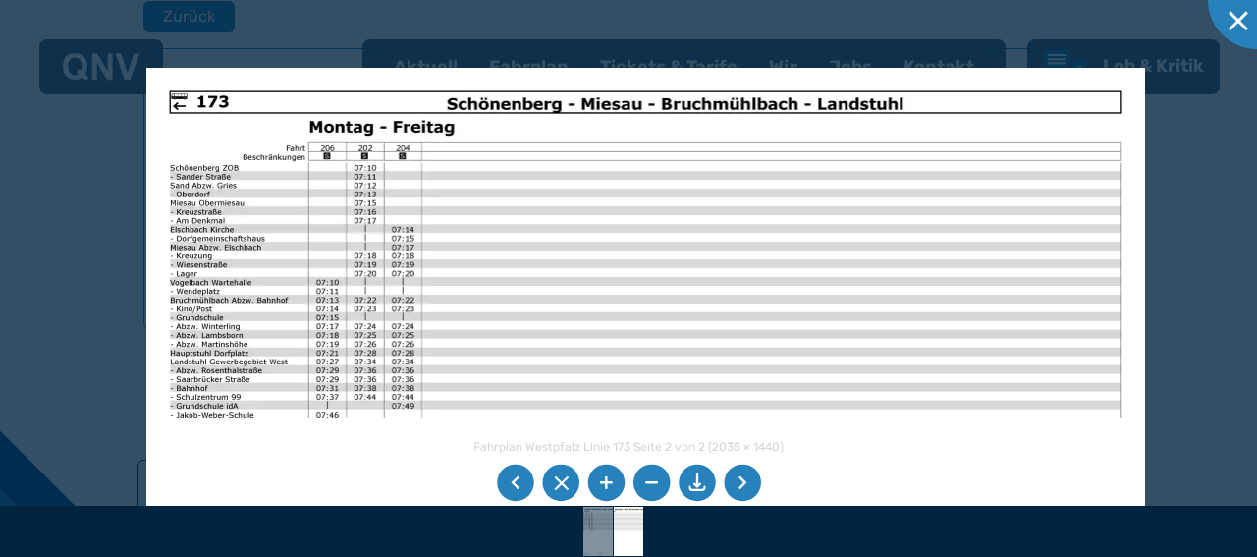
click at [580, 323] on img at bounding box center [646, 421] width 1000 height 707
click at [503, 479] on li at bounding box center [515, 483] width 37 height 37
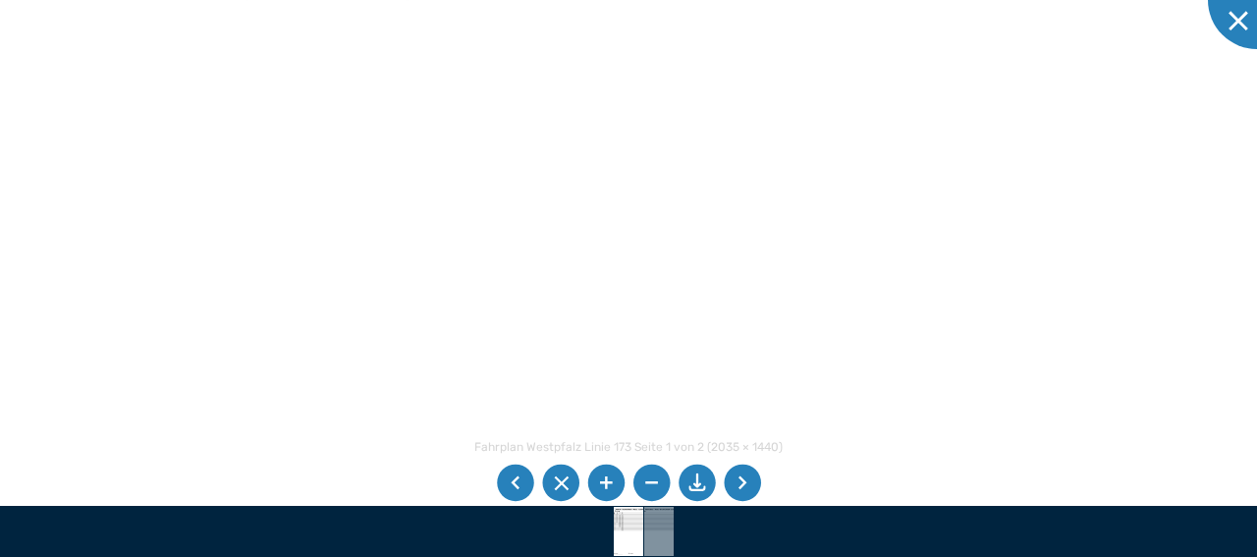
click at [661, 476] on li at bounding box center [651, 483] width 37 height 37
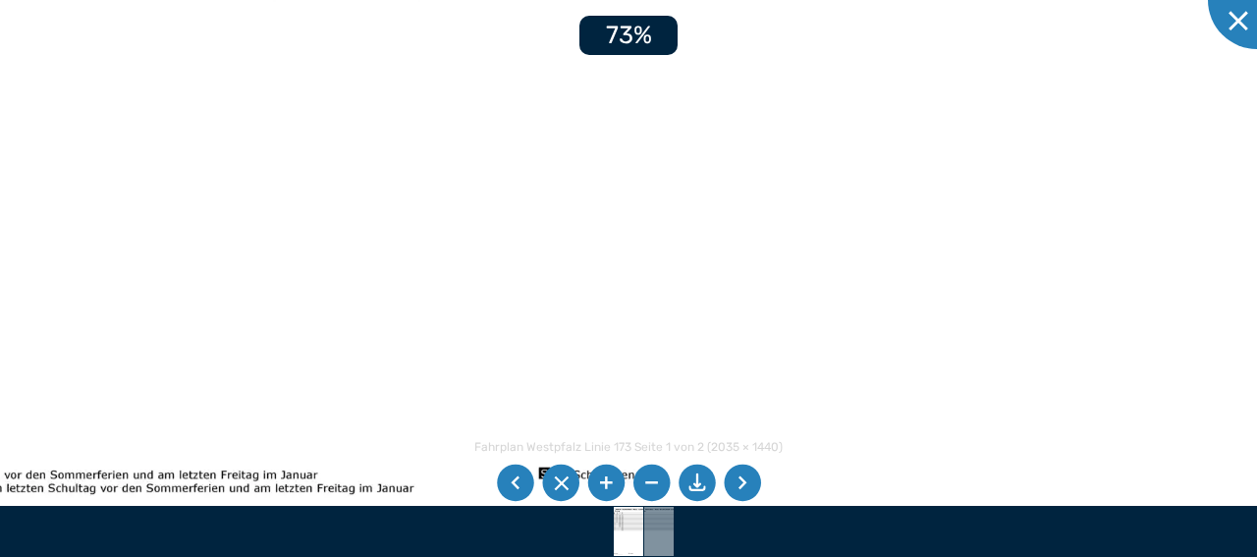
click at [661, 476] on li at bounding box center [651, 483] width 37 height 37
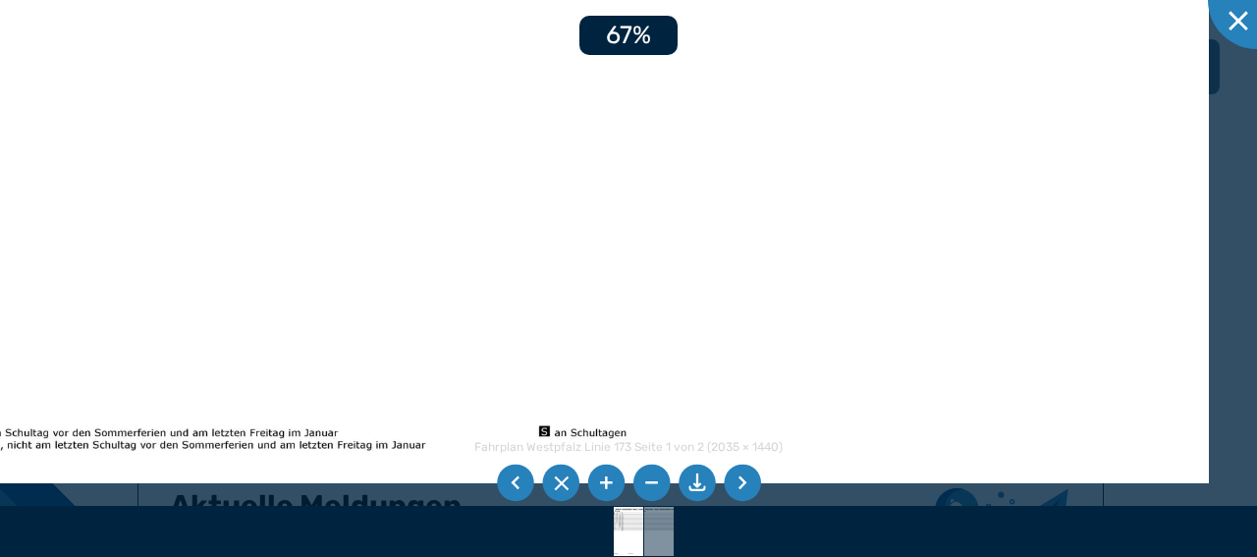
click at [661, 476] on li at bounding box center [651, 483] width 37 height 37
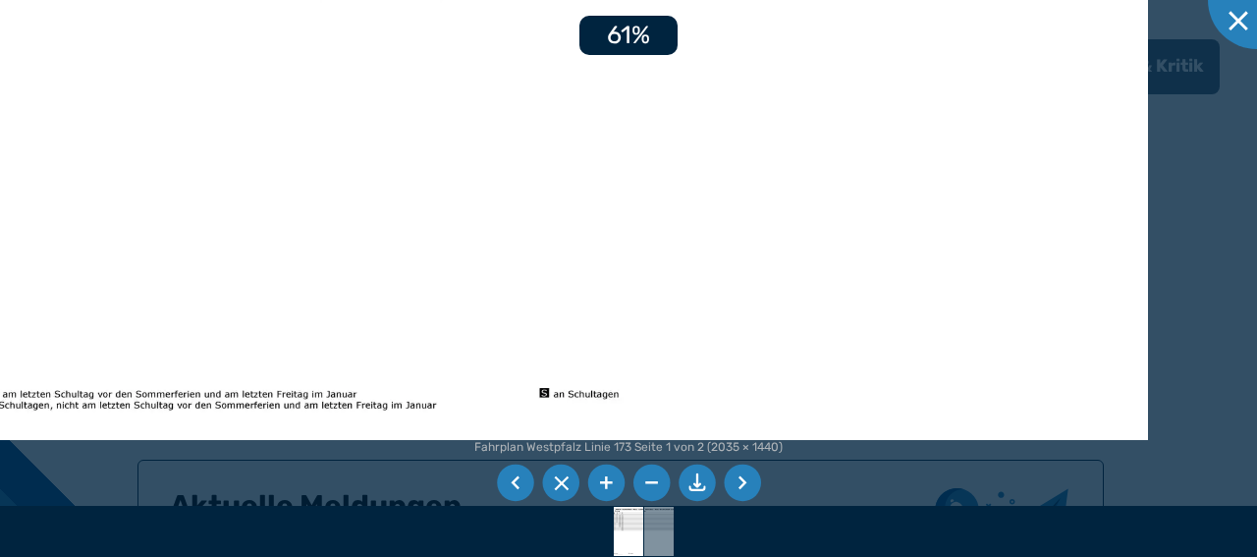
click at [661, 476] on li at bounding box center [651, 483] width 37 height 37
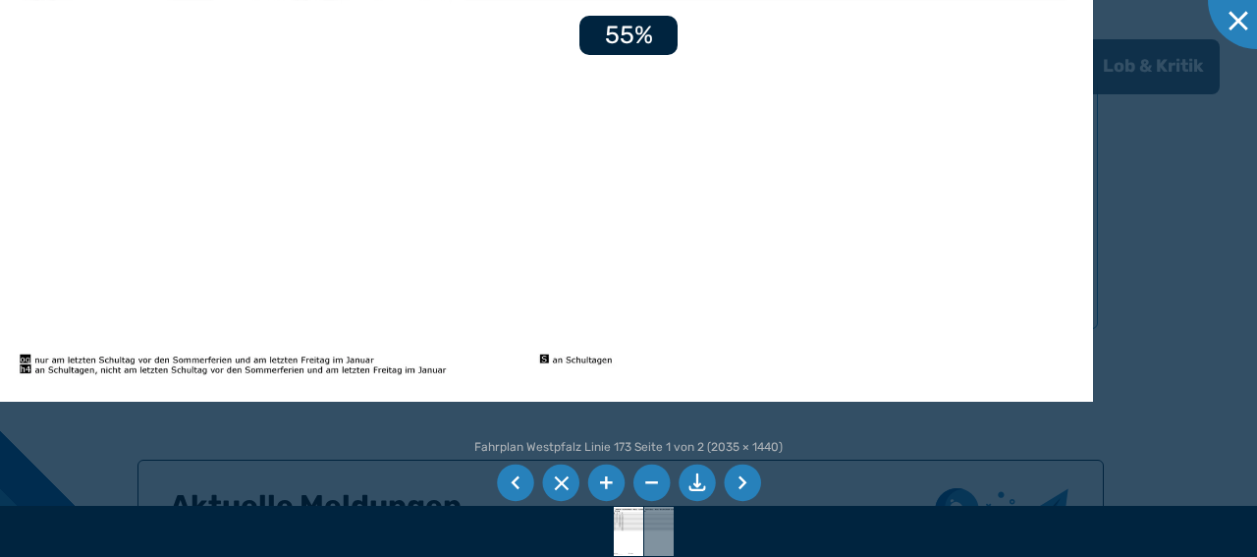
click at [661, 476] on li at bounding box center [651, 483] width 37 height 37
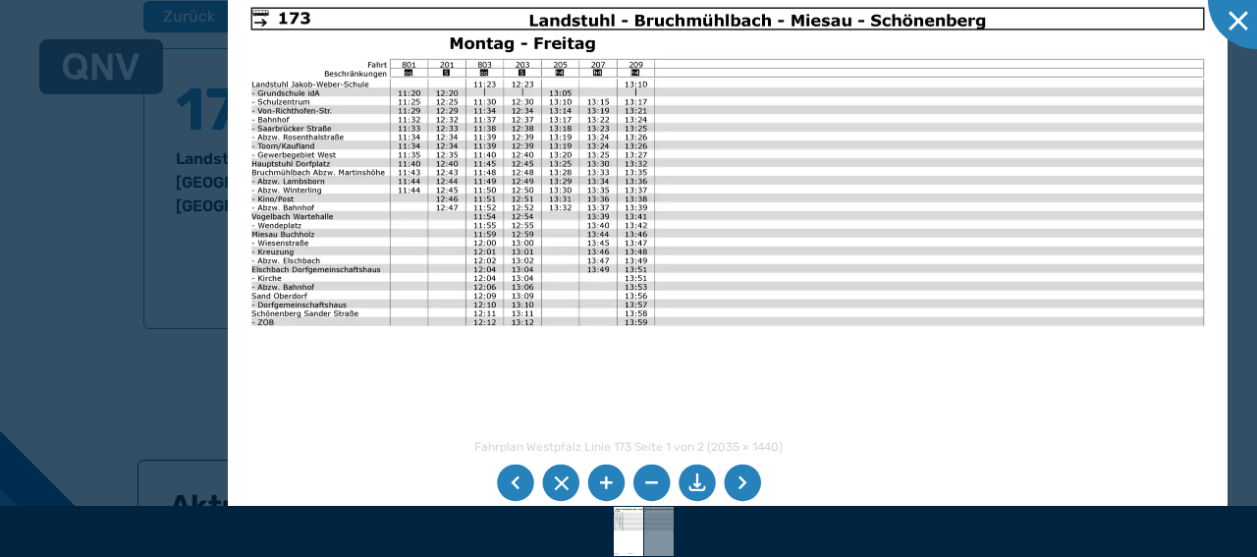
click at [809, 525] on div "Fahrplan Westpfalz Linie 173 Seite 1 von 2 (2035 × 1440) 50%" at bounding box center [628, 278] width 1257 height 557
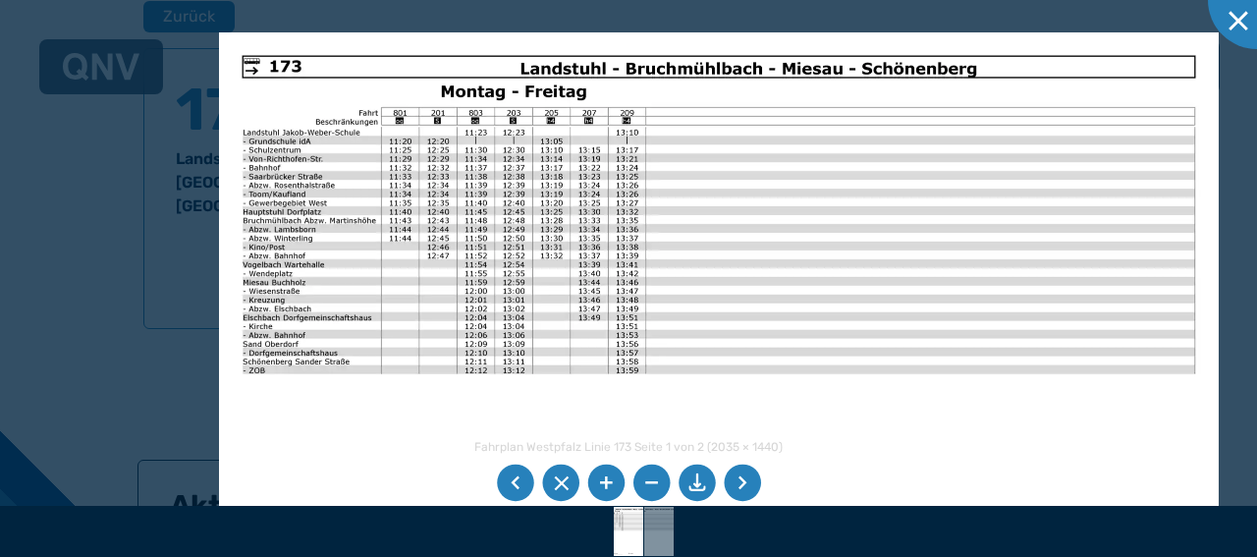
click at [740, 333] on img at bounding box center [719, 385] width 1000 height 707
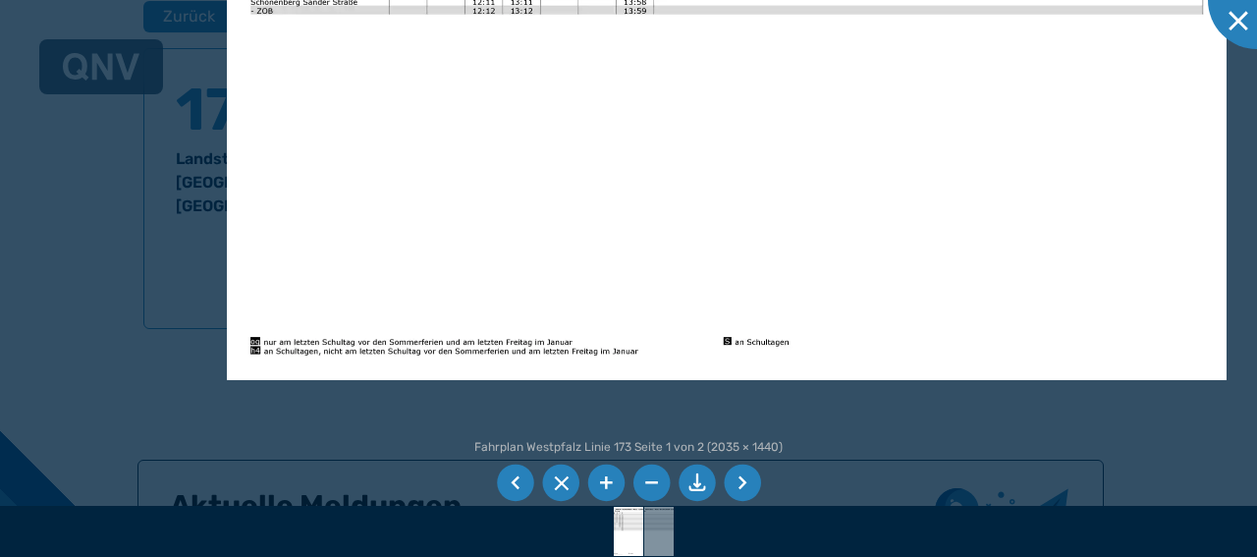
click at [888, 54] on img at bounding box center [727, 26] width 1000 height 707
